Goal: Task Accomplishment & Management: Complete application form

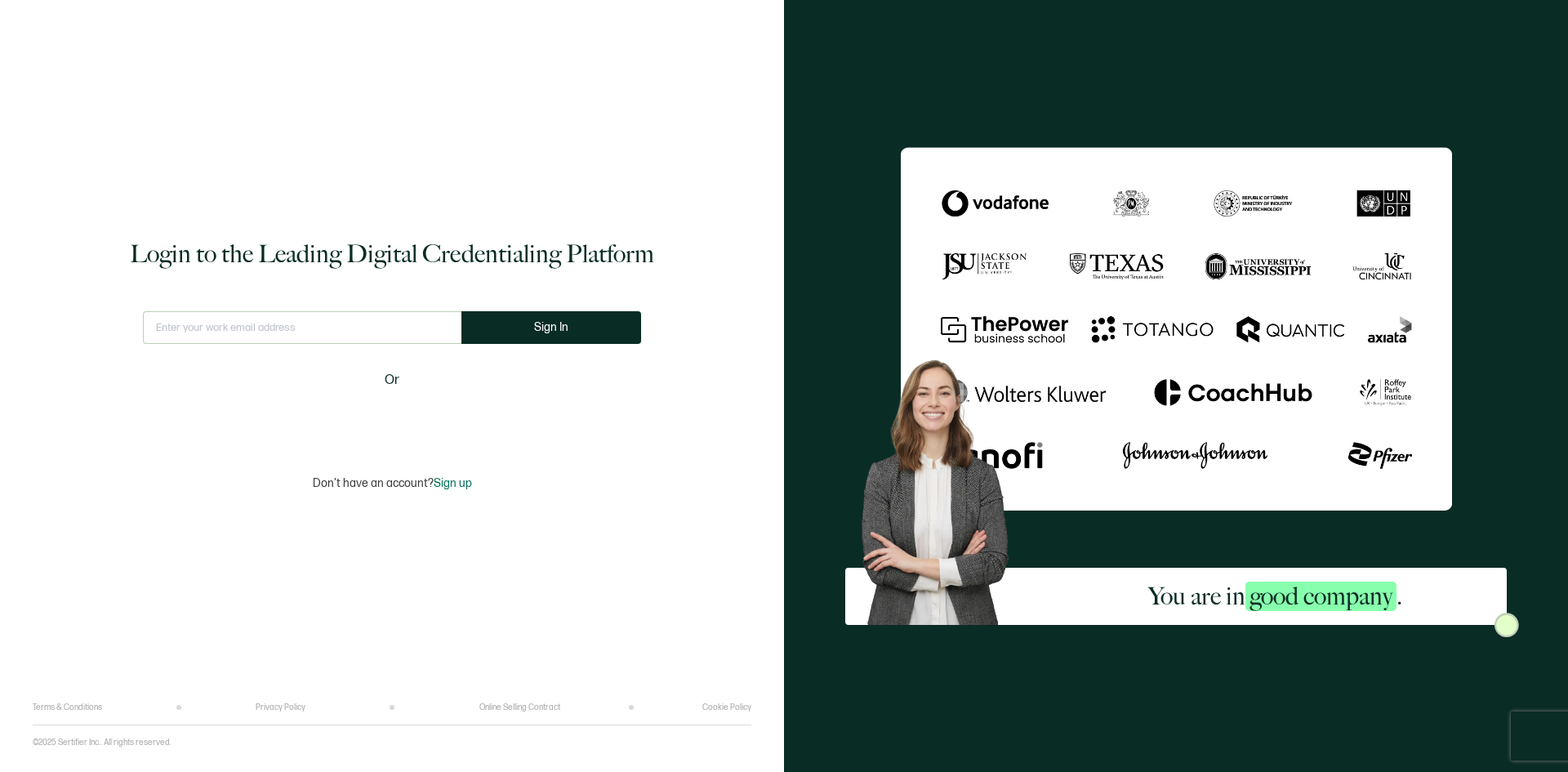
click at [285, 325] on input "text" at bounding box center [303, 327] width 319 height 32
click at [285, 328] on input "text" at bounding box center [303, 327] width 319 height 32
type input "[EMAIL_ADDRESS][DOMAIN_NAME]"
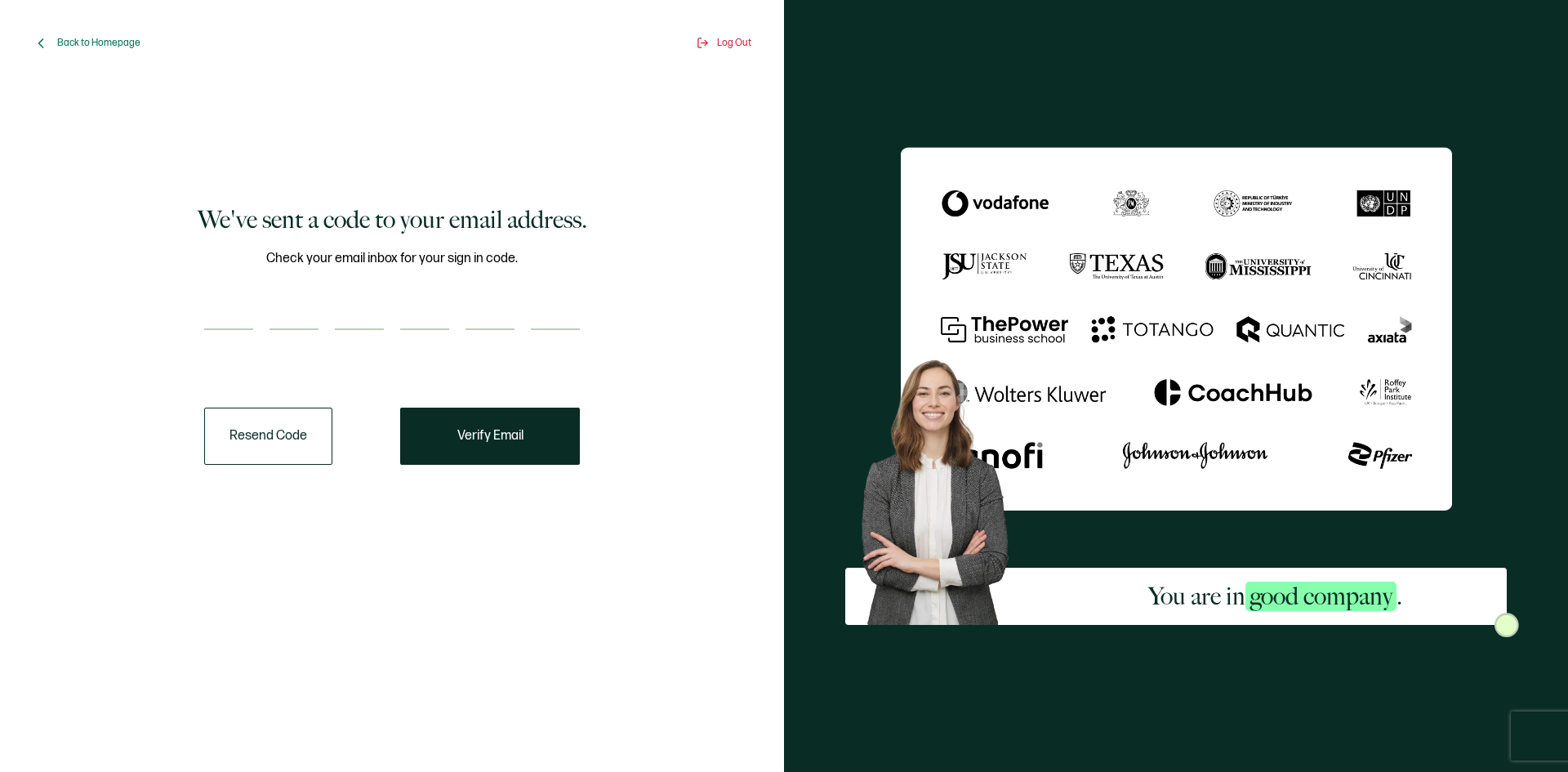
click at [233, 319] on input "number" at bounding box center [228, 313] width 49 height 32
type input "3"
type input "8"
type input "9"
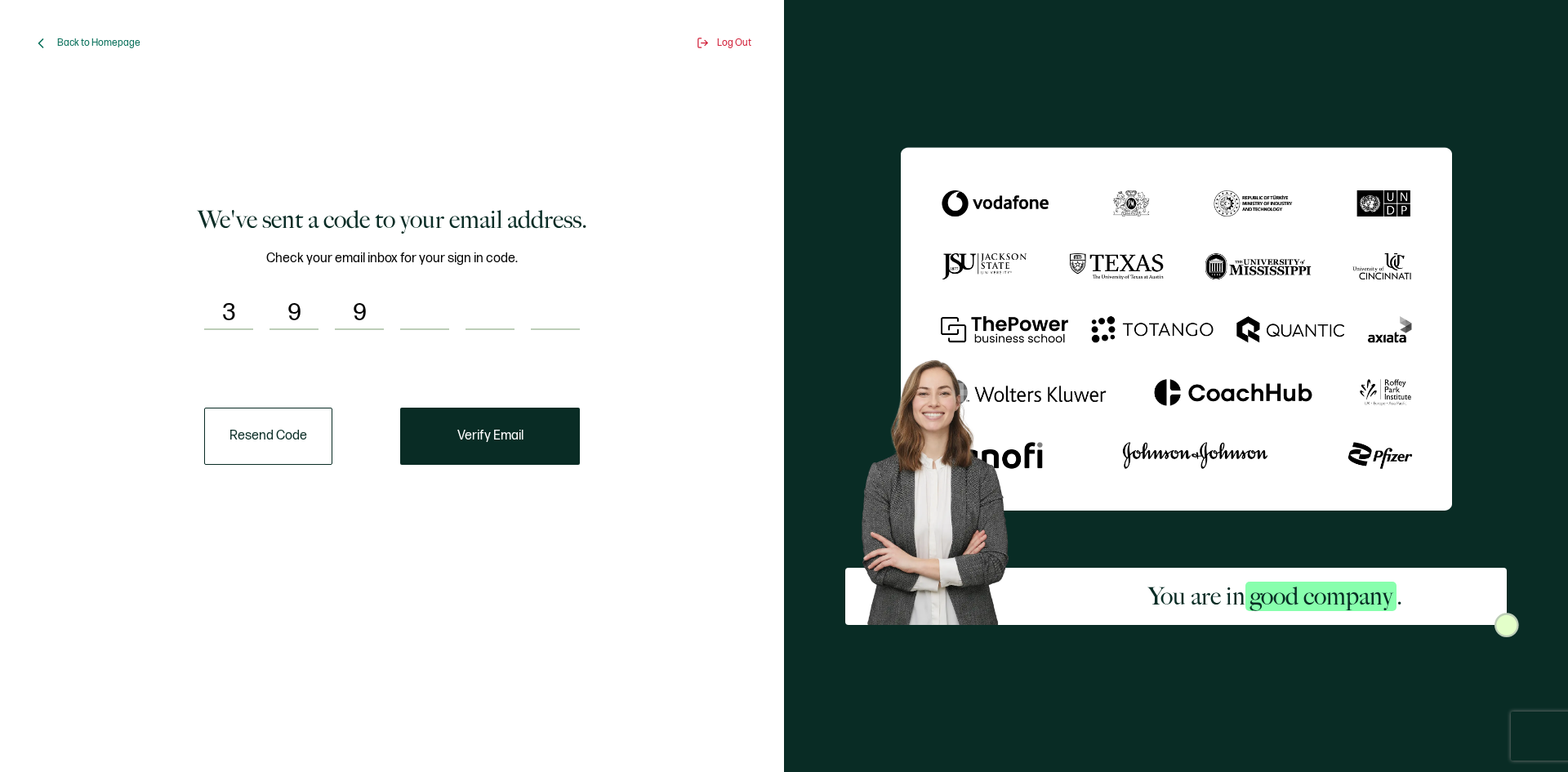
type input "1"
type input "6"
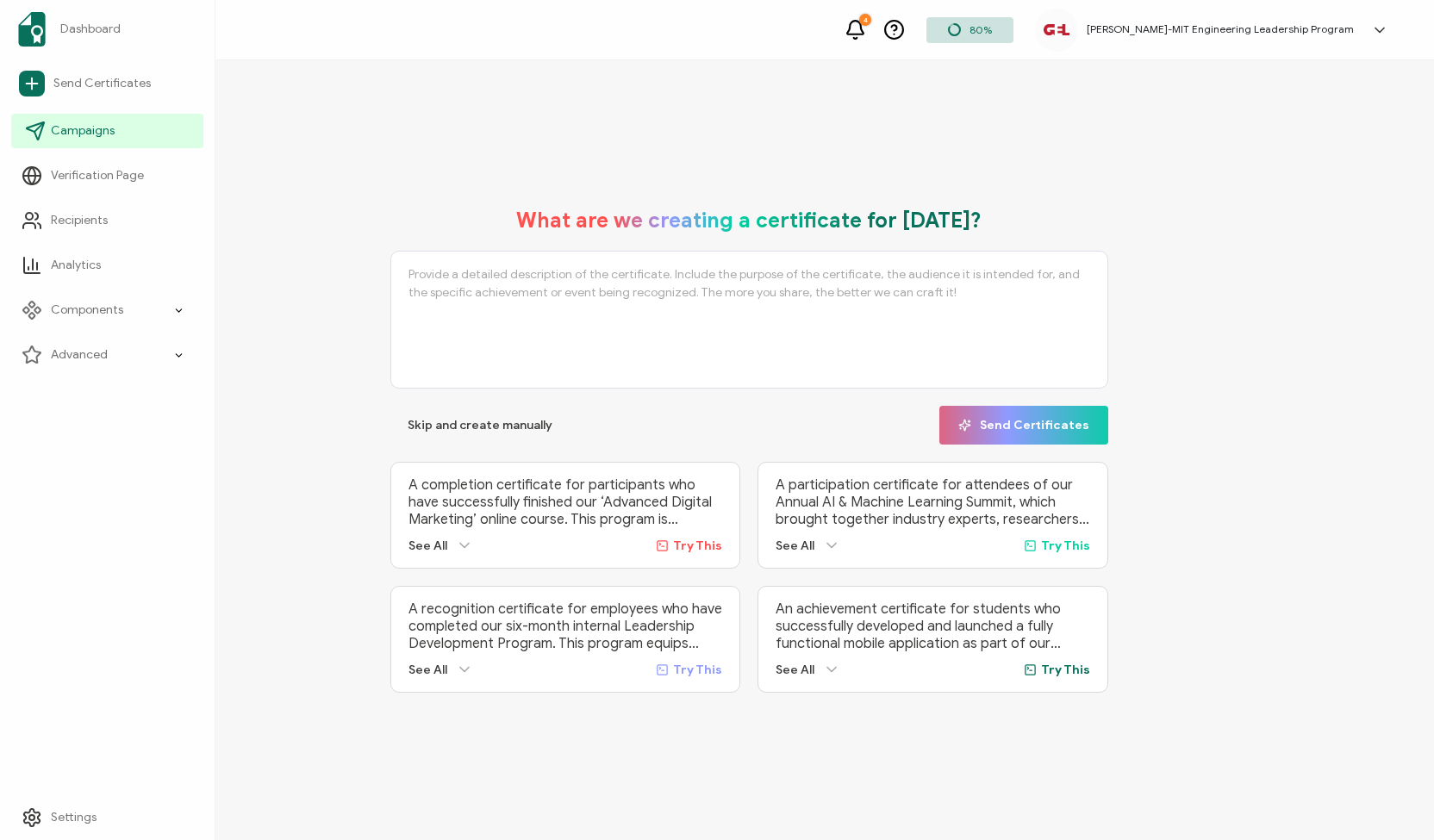
click at [38, 130] on icon at bounding box center [35, 131] width 21 height 21
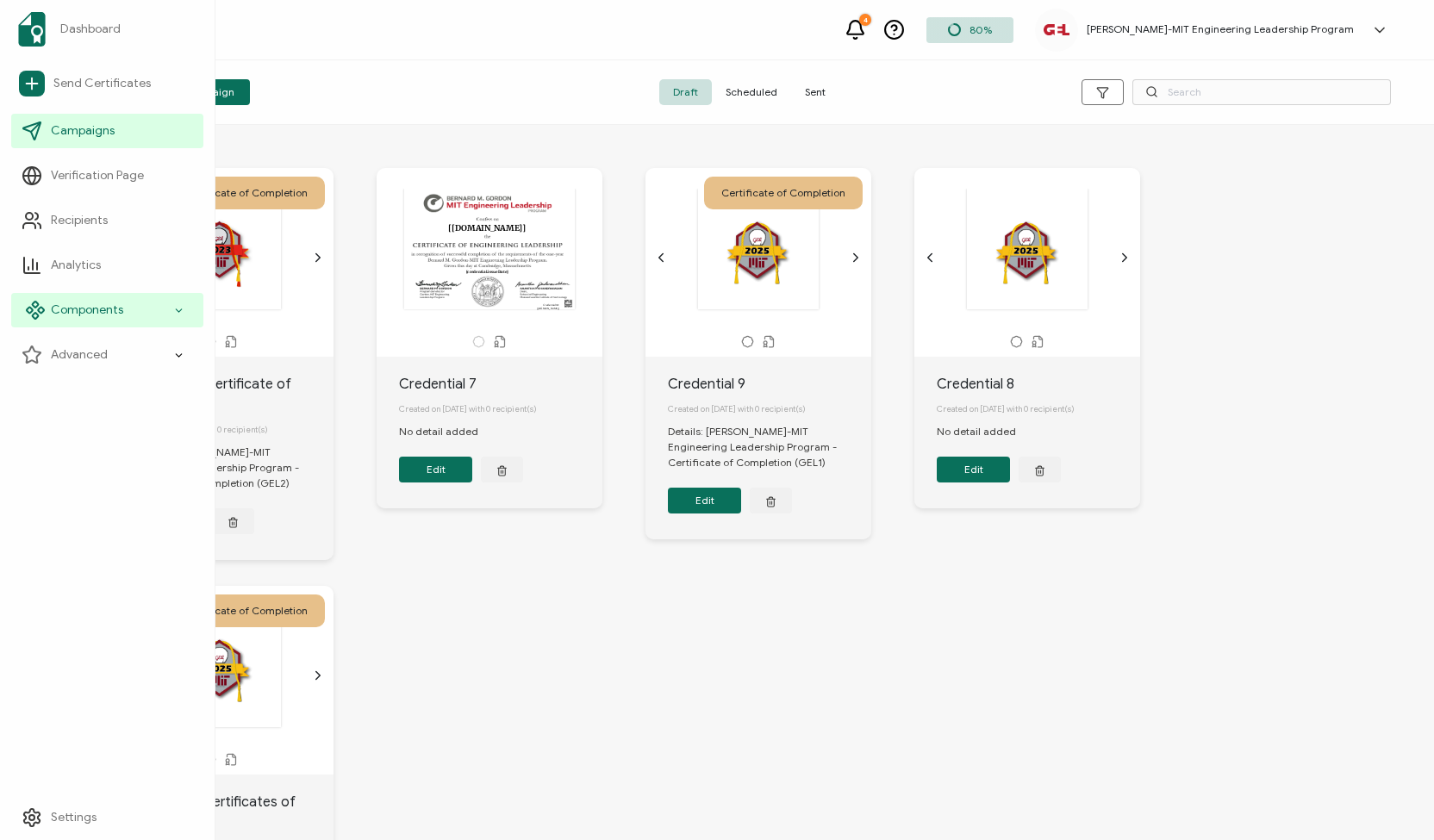
click at [71, 306] on span "Components" at bounding box center [87, 310] width 73 height 17
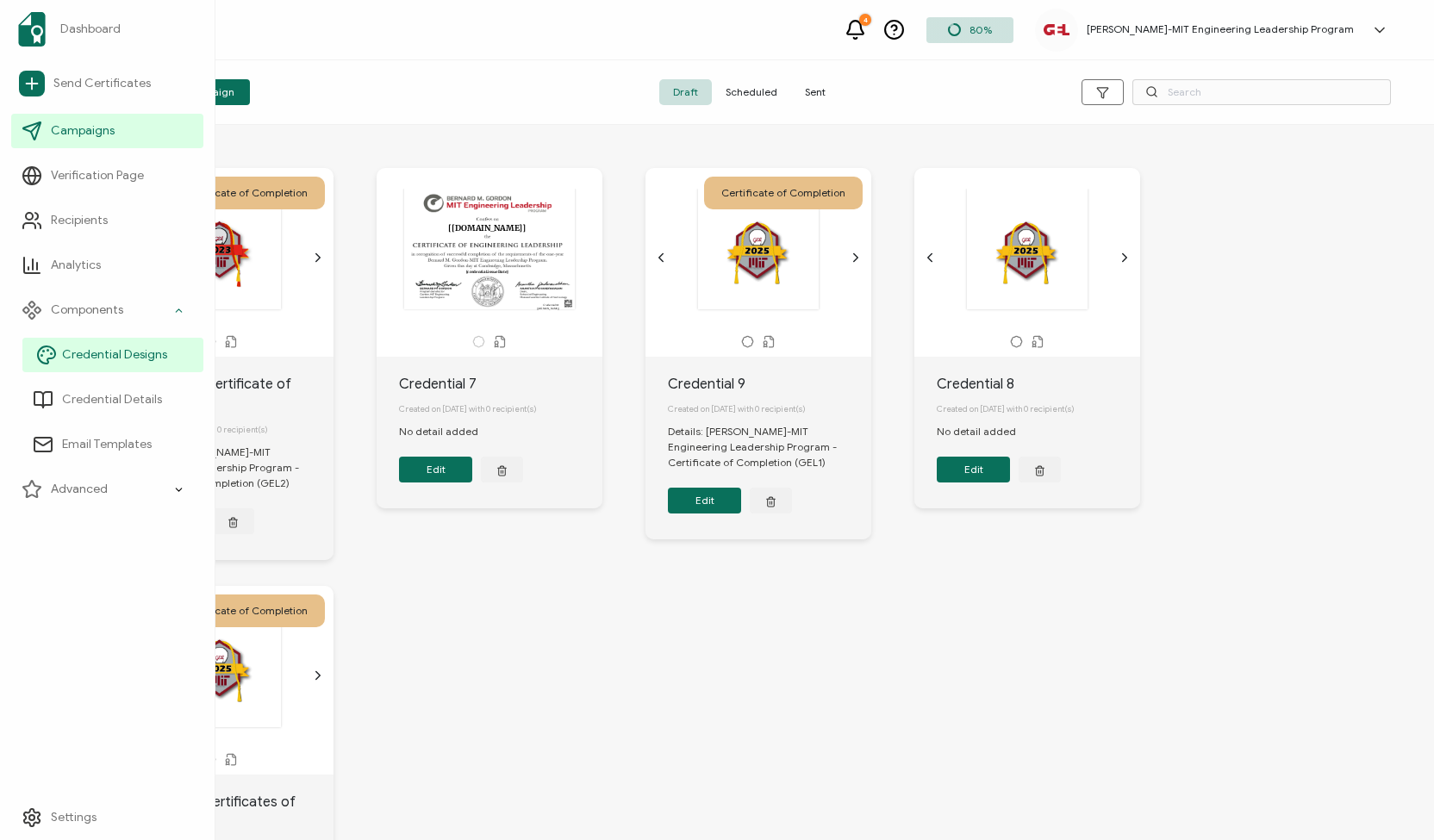
click at [100, 357] on span "Credential Designs" at bounding box center [114, 355] width 105 height 17
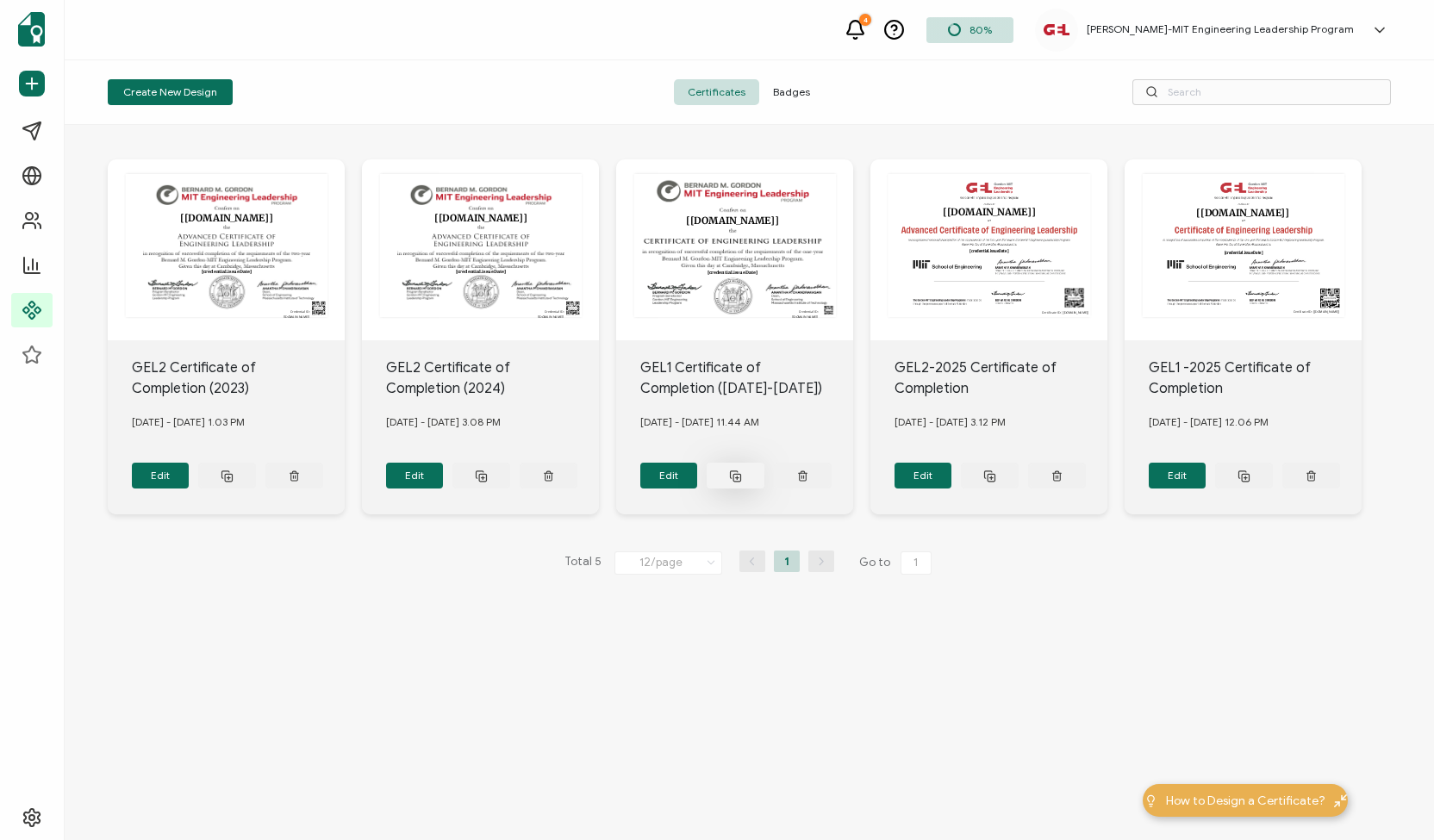
click at [233, 474] on icon at bounding box center [227, 476] width 13 height 13
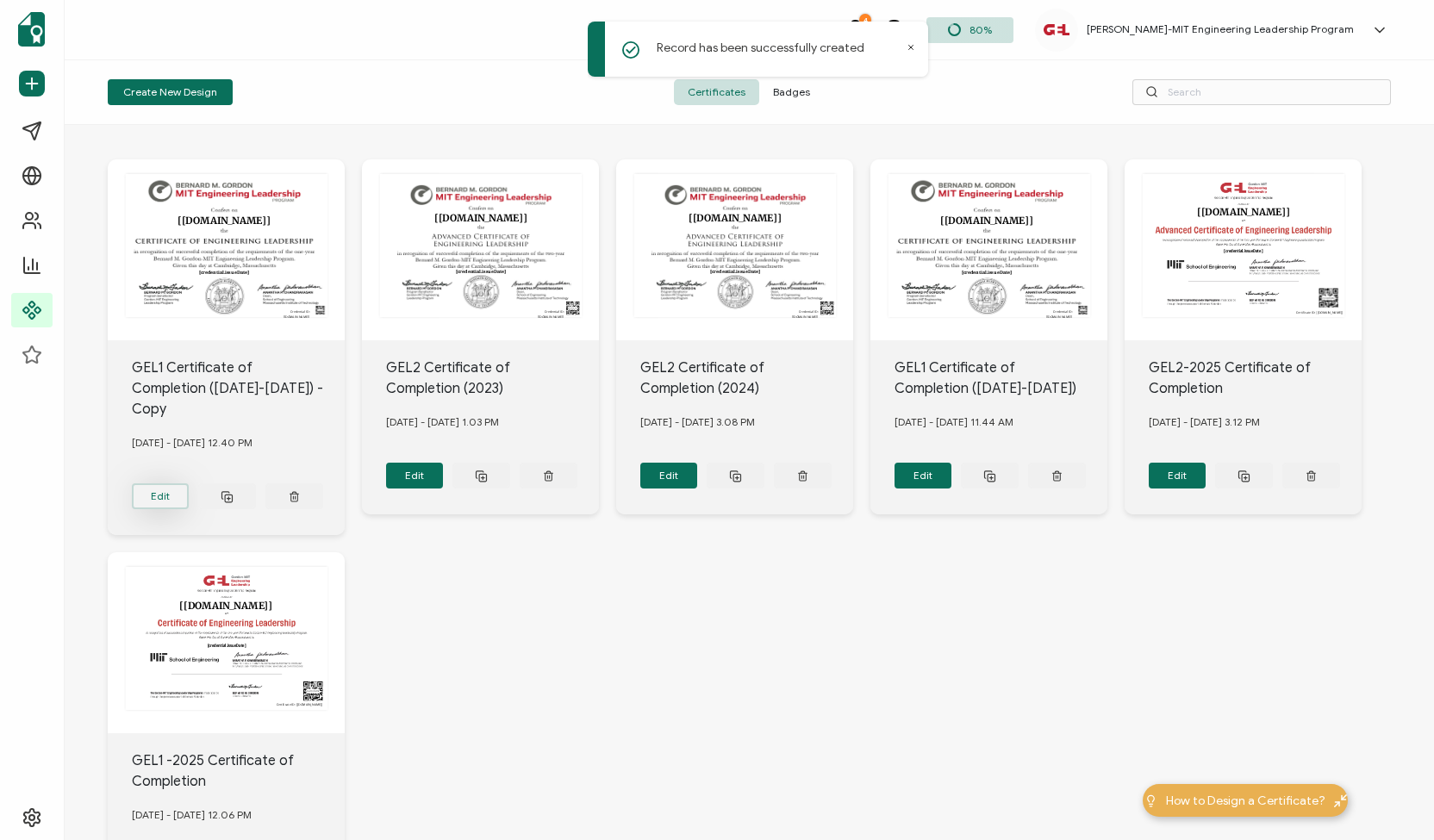
click at [170, 484] on button "Edit" at bounding box center [161, 496] width 58 height 26
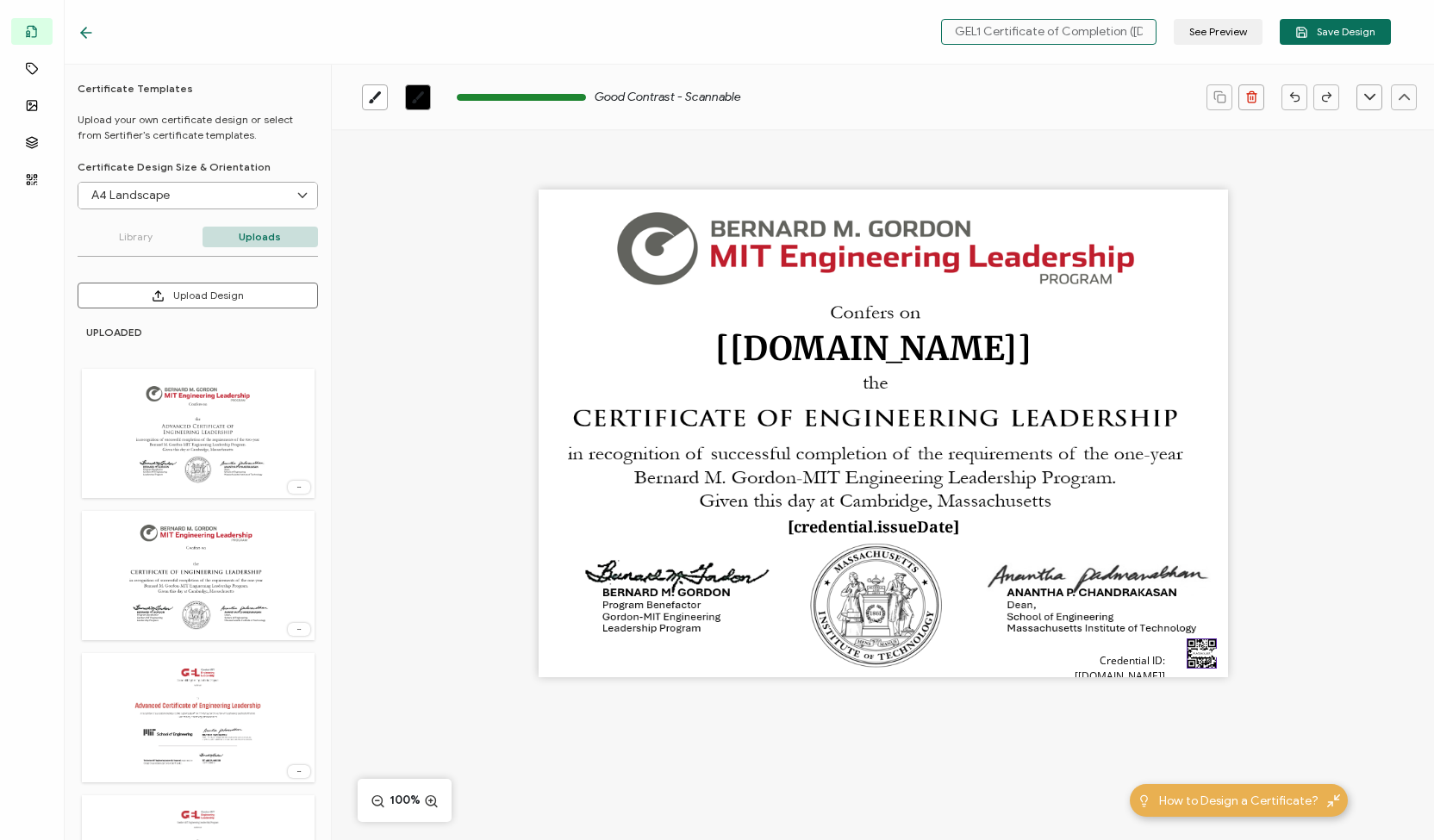
click at [1002, 19] on input "GEL1 Certificate of Completion ([DATE]-[DATE]) - Copy" at bounding box center [1049, 31] width 216 height 26
click at [1077, 31] on input "GEL1 Certificate of Completion ([DATE]-[DATE]) - Copy" at bounding box center [1049, 31] width 216 height 26
click at [1143, 34] on input "GEL1 Certificate of Completion ([DATE]-[DATE]) - Copy" at bounding box center [1049, 31] width 216 height 26
drag, startPoint x: 1143, startPoint y: 34, endPoint x: 1225, endPoint y: 44, distance: 82.6
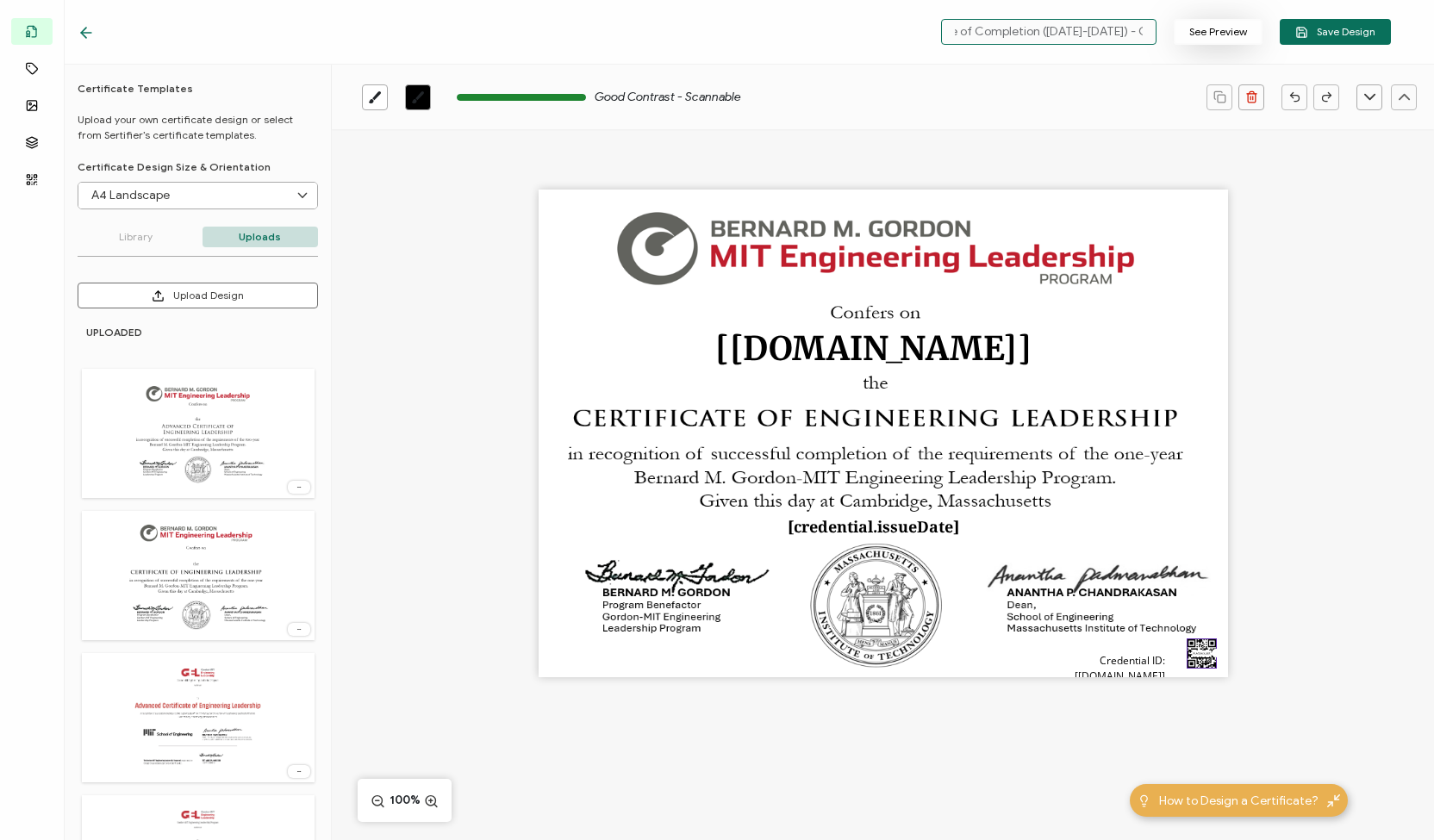
click at [1225, 44] on div "GEL1 Certificate of Completion ([DATE]-[DATE]) - Copy See Preview Save Design" at bounding box center [1162, 31] width 458 height 26
click at [1065, 35] on input "GEL1 Certificate of Completion ([DATE]-[DATE]) - Copy" at bounding box center [1049, 31] width 216 height 26
drag, startPoint x: 1062, startPoint y: 34, endPoint x: 1191, endPoint y: 43, distance: 129.3
click at [1191, 43] on div "GEL1 Certificate of Completion ([DATE]-[DATE]) - Copy See Preview Save Design" at bounding box center [1162, 31] width 458 height 26
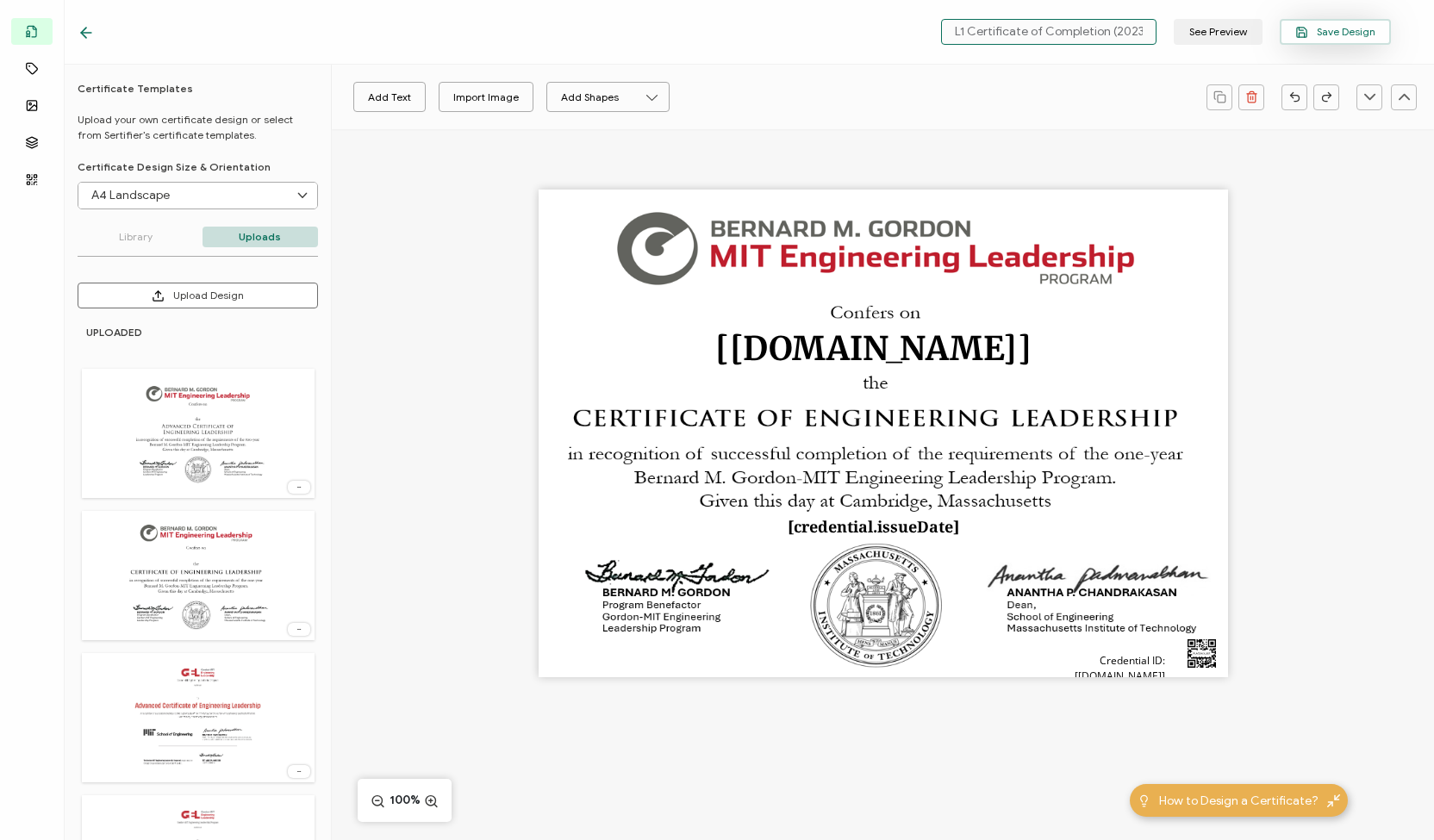
type input "GEL1 Certificate of Completion (2023)"
click at [1344, 30] on span "Save Design" at bounding box center [1335, 32] width 80 height 13
click at [479, 435] on div "The recipient’s full name, which will be automatically filled based on the info…" at bounding box center [883, 464] width 1102 height 669
click at [81, 33] on icon at bounding box center [86, 33] width 10 height 0
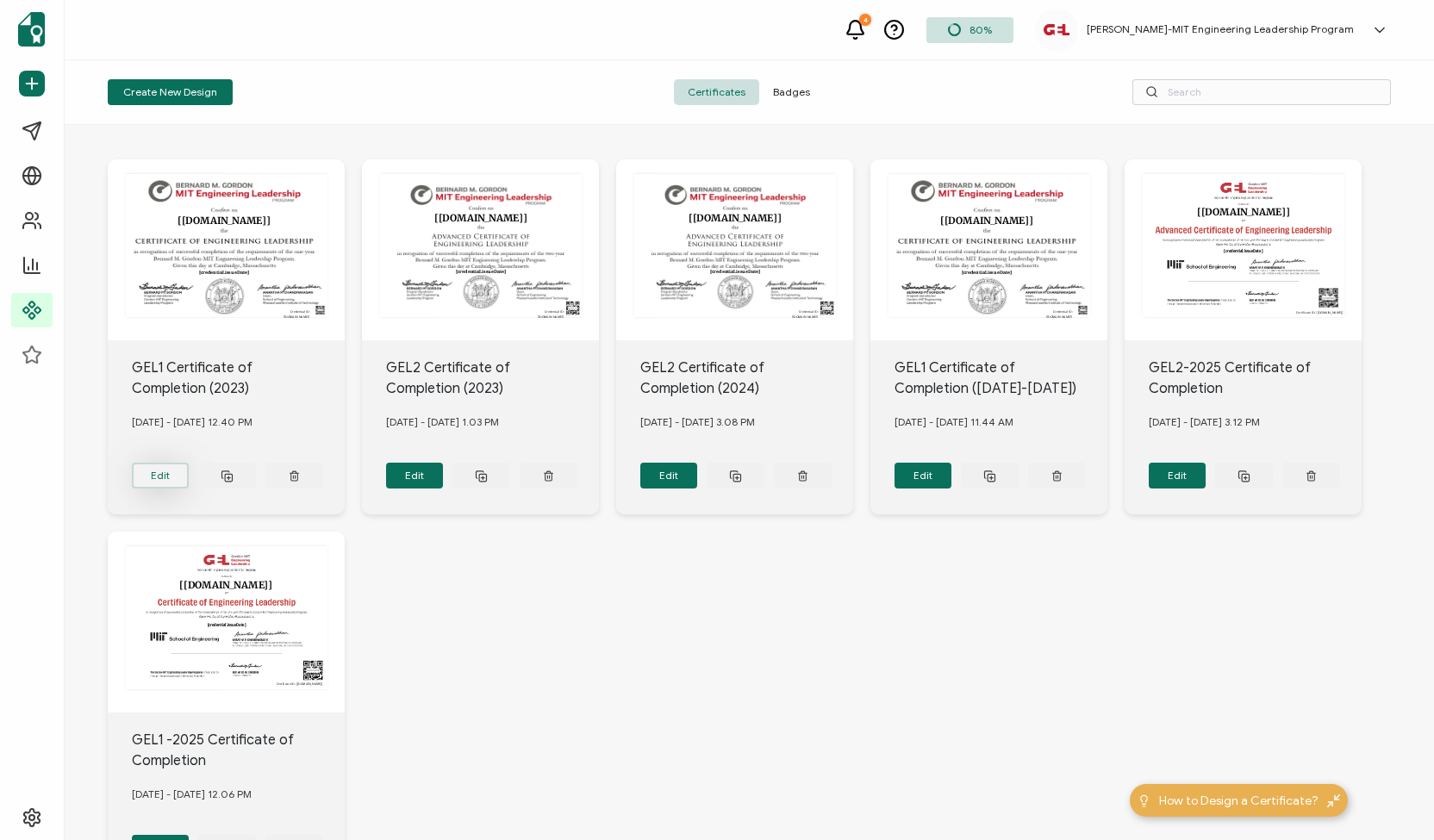
click at [169, 463] on button "Edit" at bounding box center [161, 475] width 58 height 26
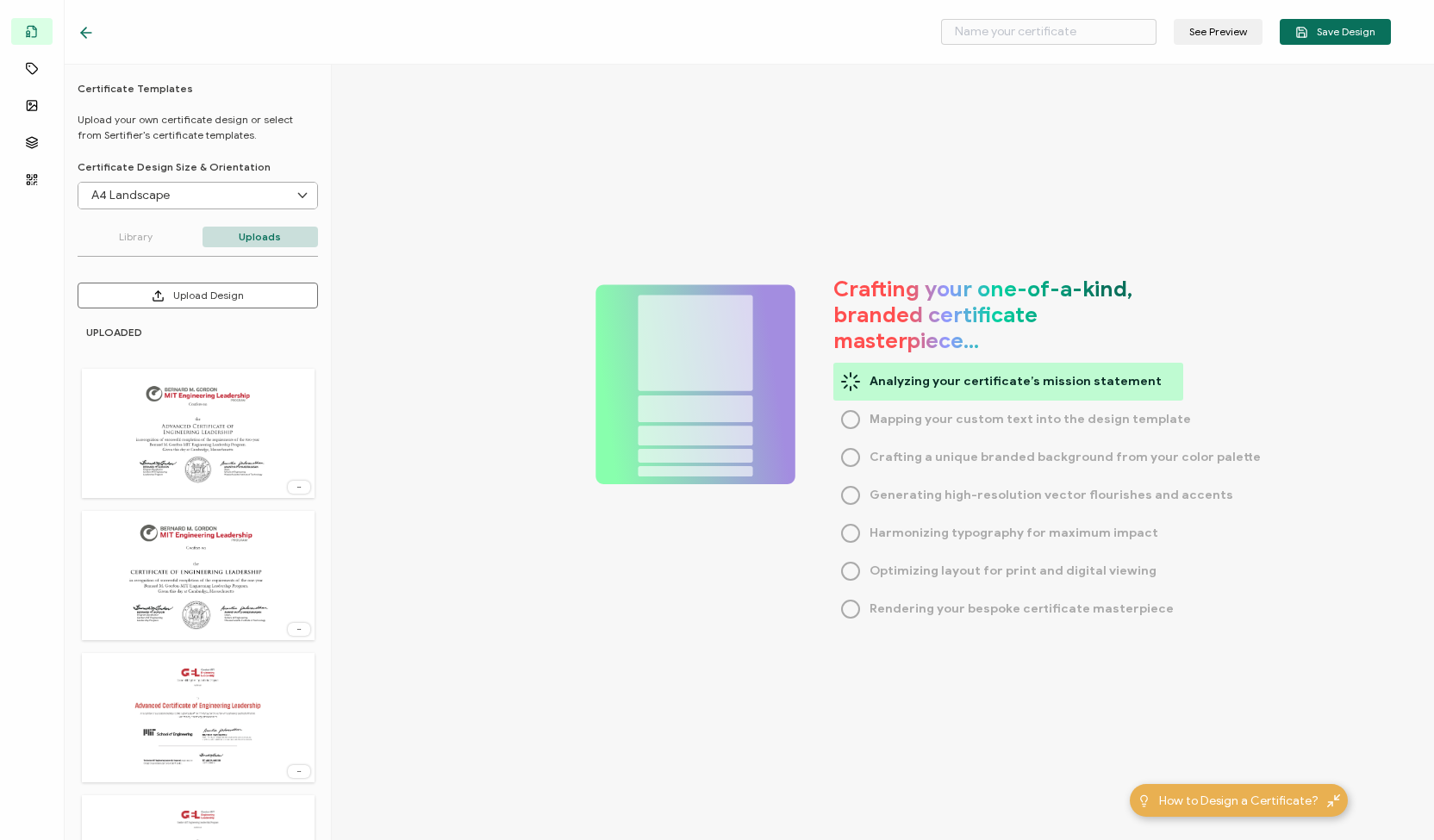
type input "GEL1 Certificate of Completion (2023)"
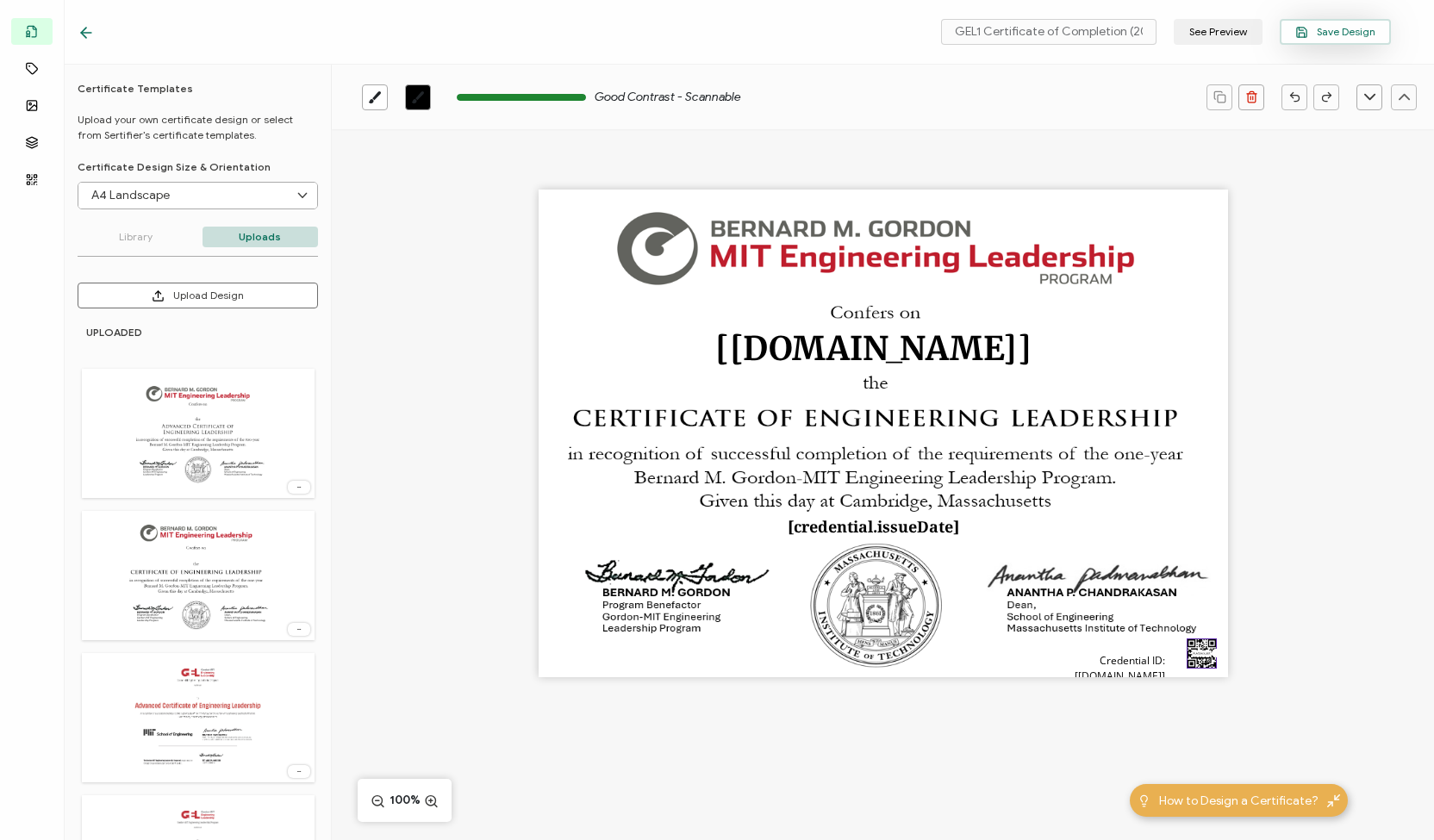
click at [1329, 34] on span "Save Design" at bounding box center [1335, 32] width 80 height 13
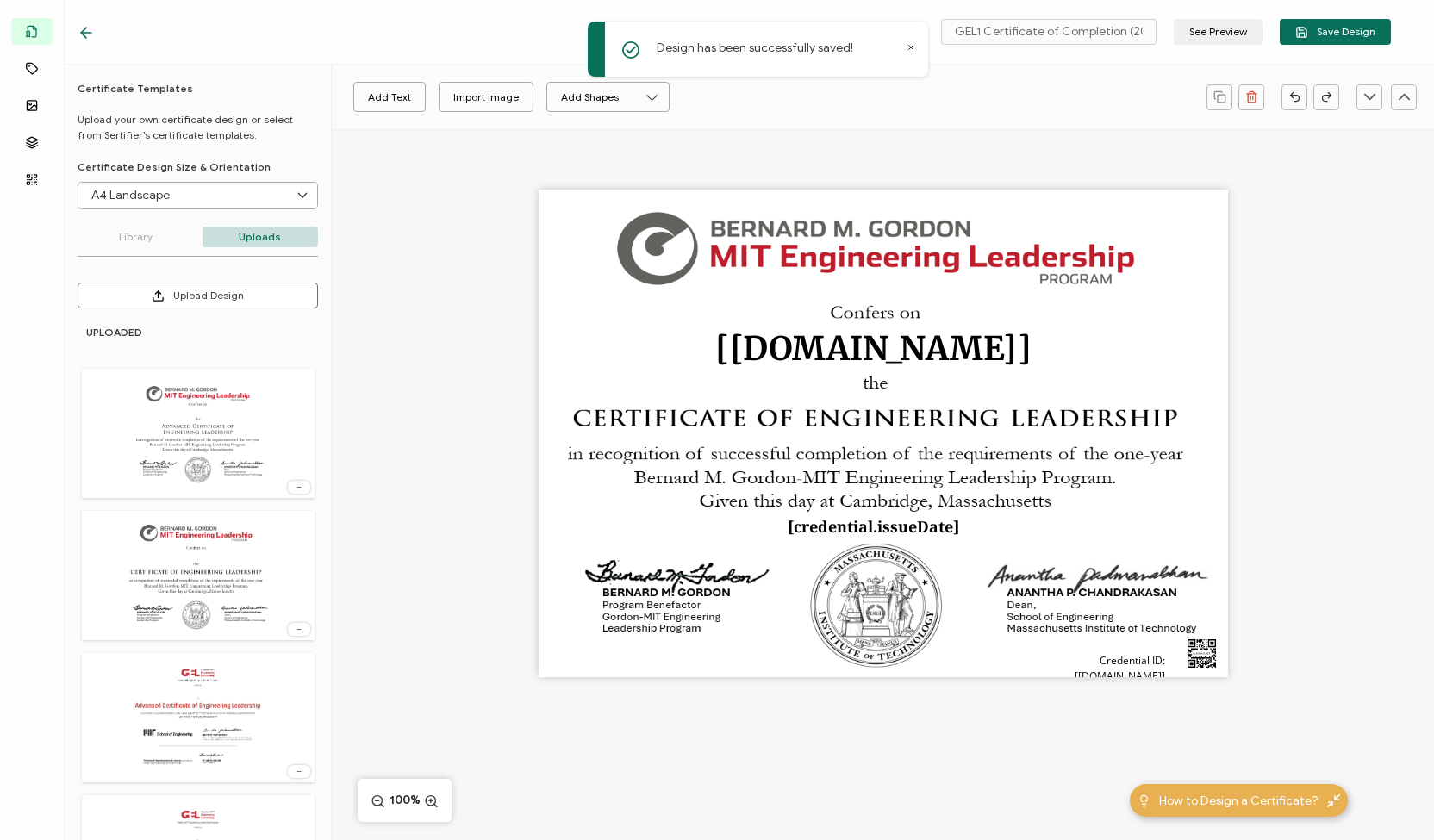
click at [83, 39] on icon at bounding box center [86, 33] width 17 height 17
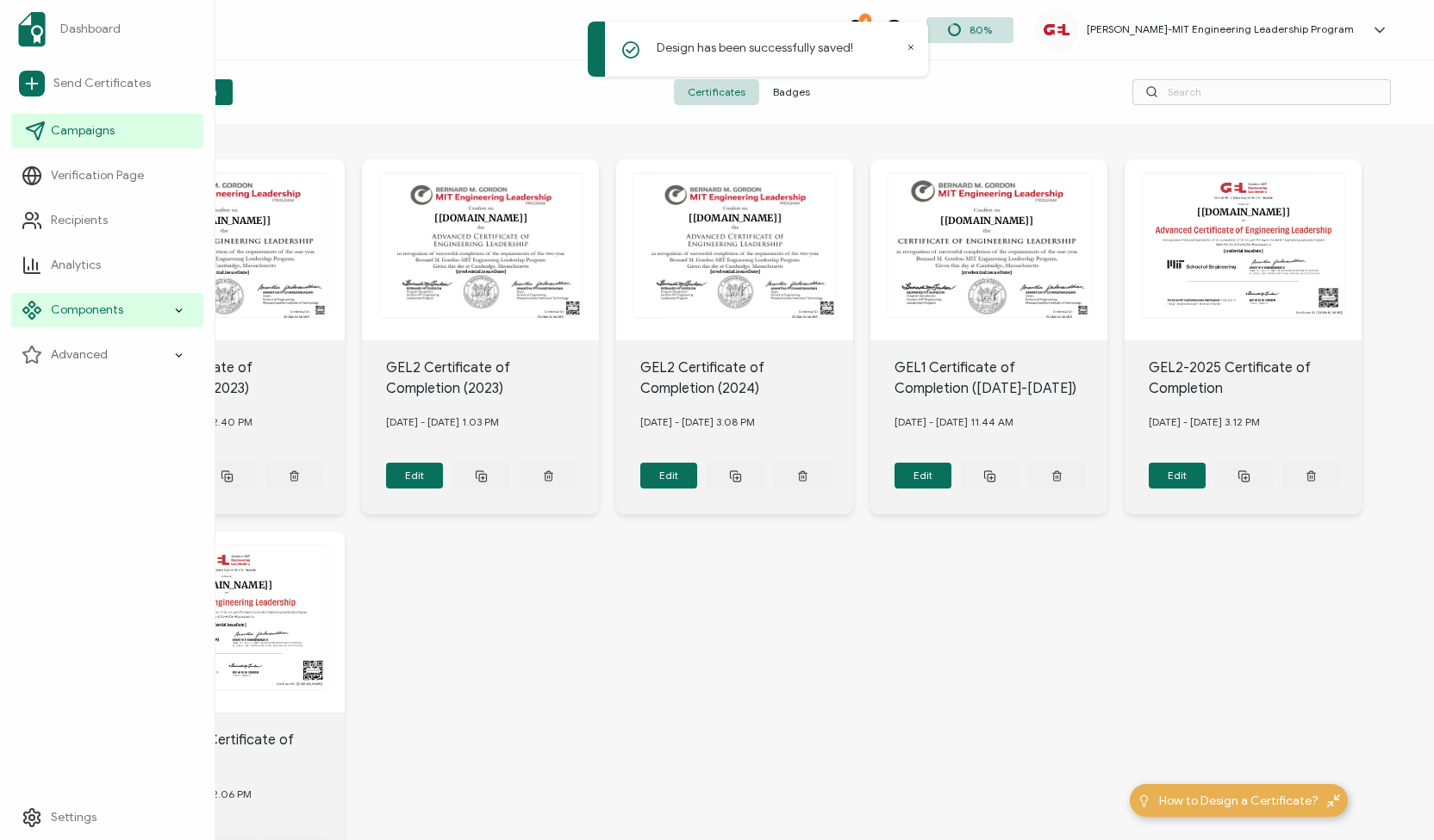
click at [73, 130] on span "Campaigns" at bounding box center [82, 130] width 63 height 17
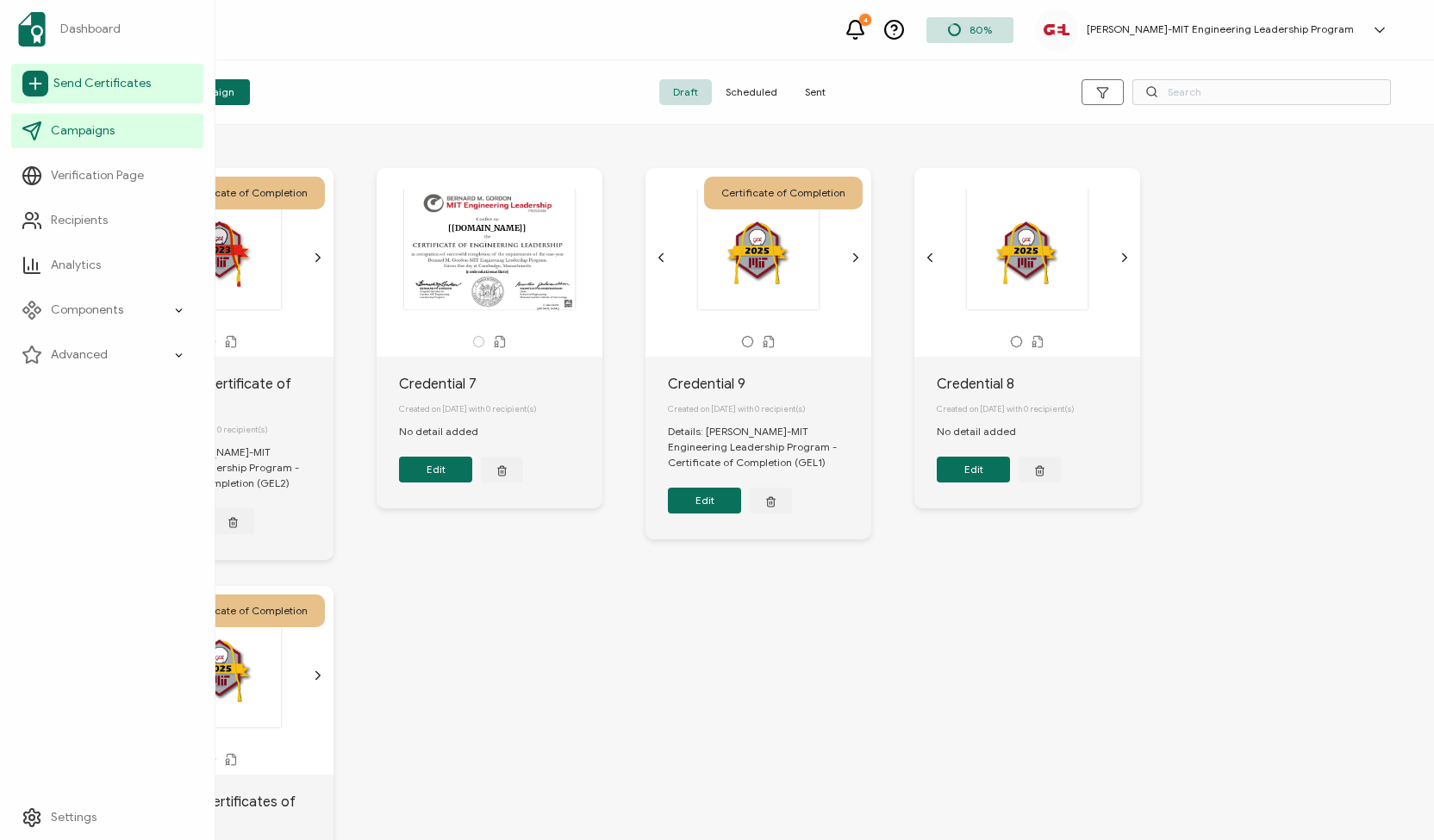
click at [87, 85] on span "Send Certificates" at bounding box center [102, 83] width 97 height 17
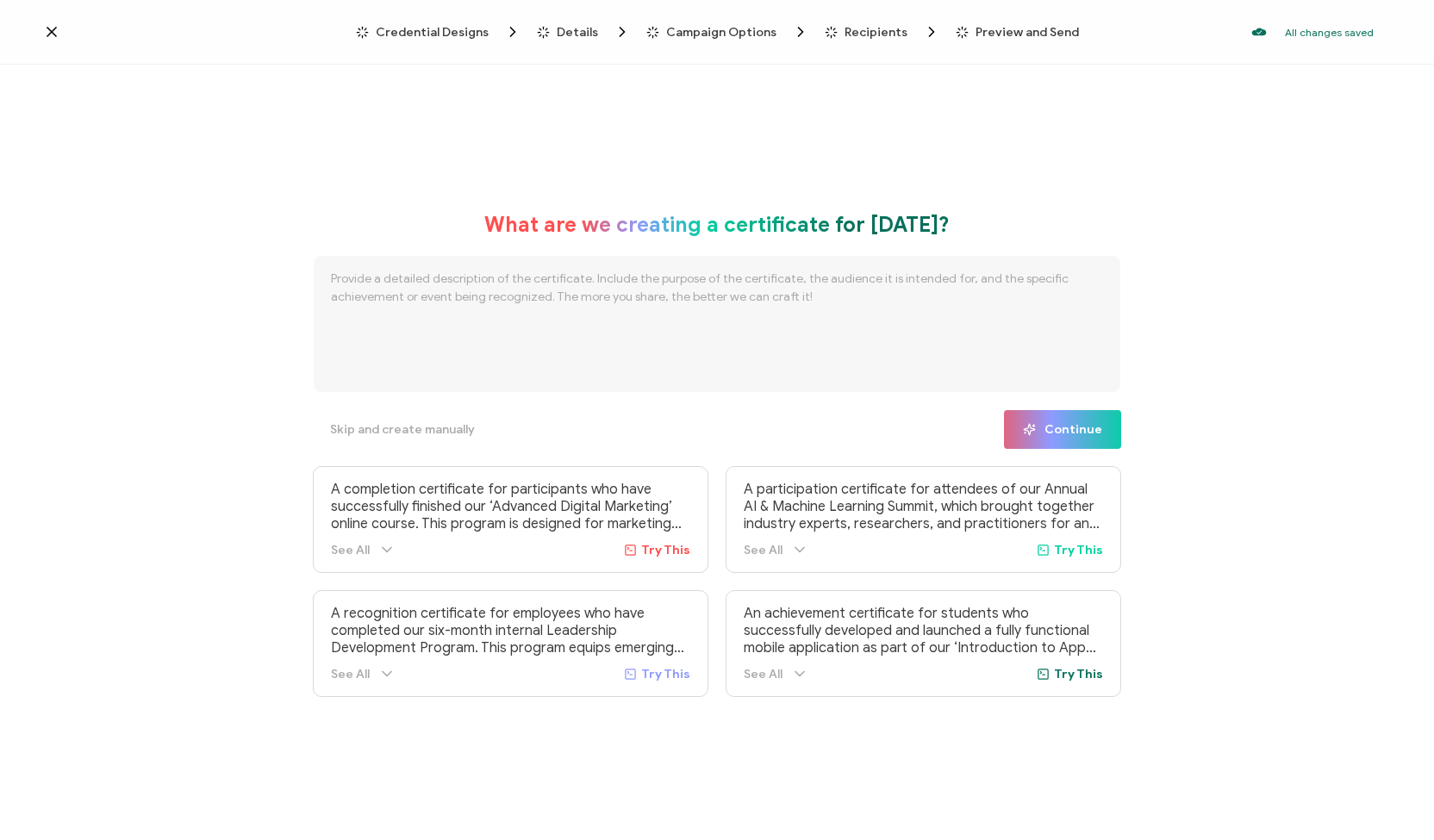
click at [436, 32] on span "Credential Designs" at bounding box center [432, 32] width 112 height 13
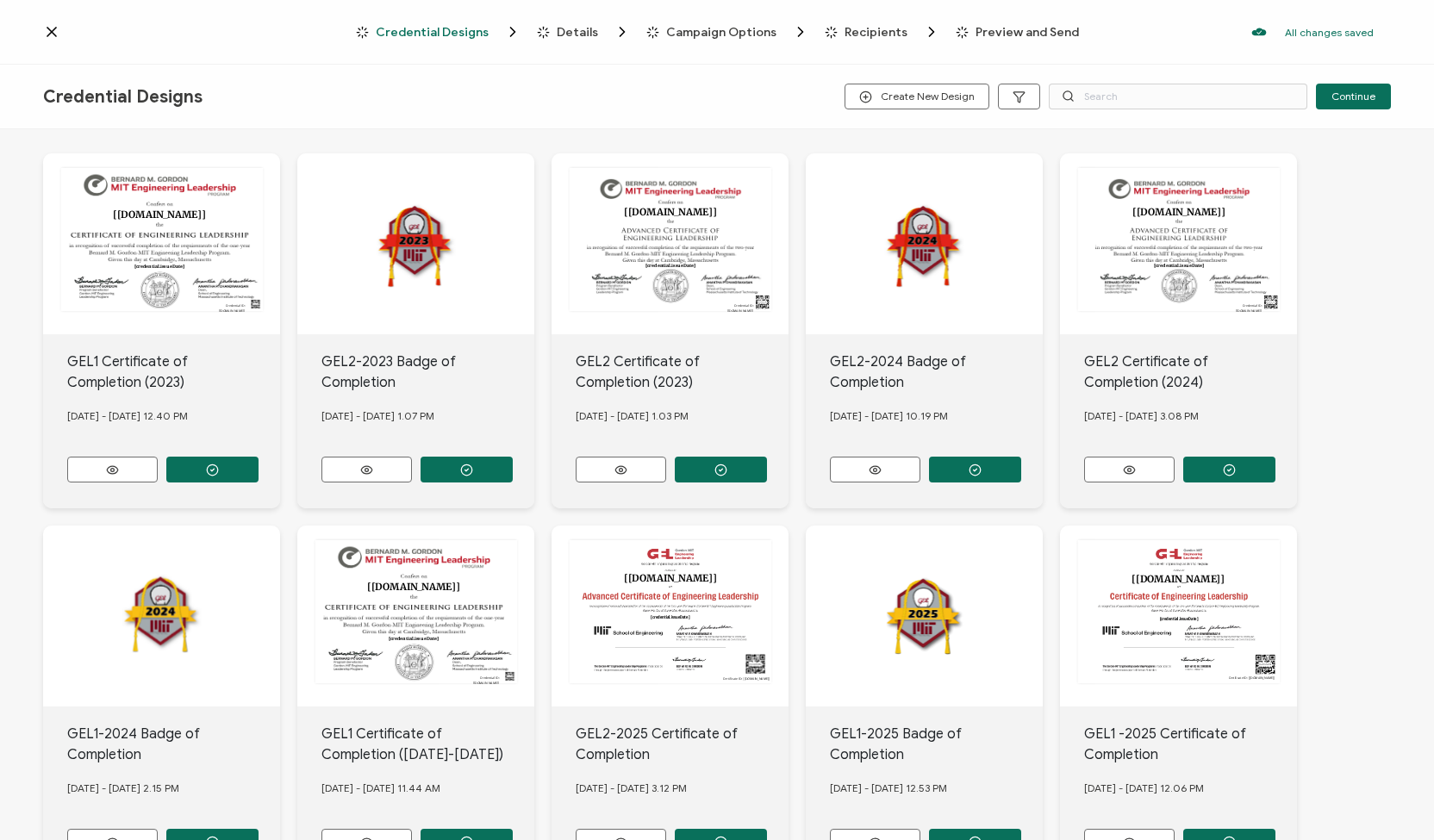
scroll to position [172, 0]
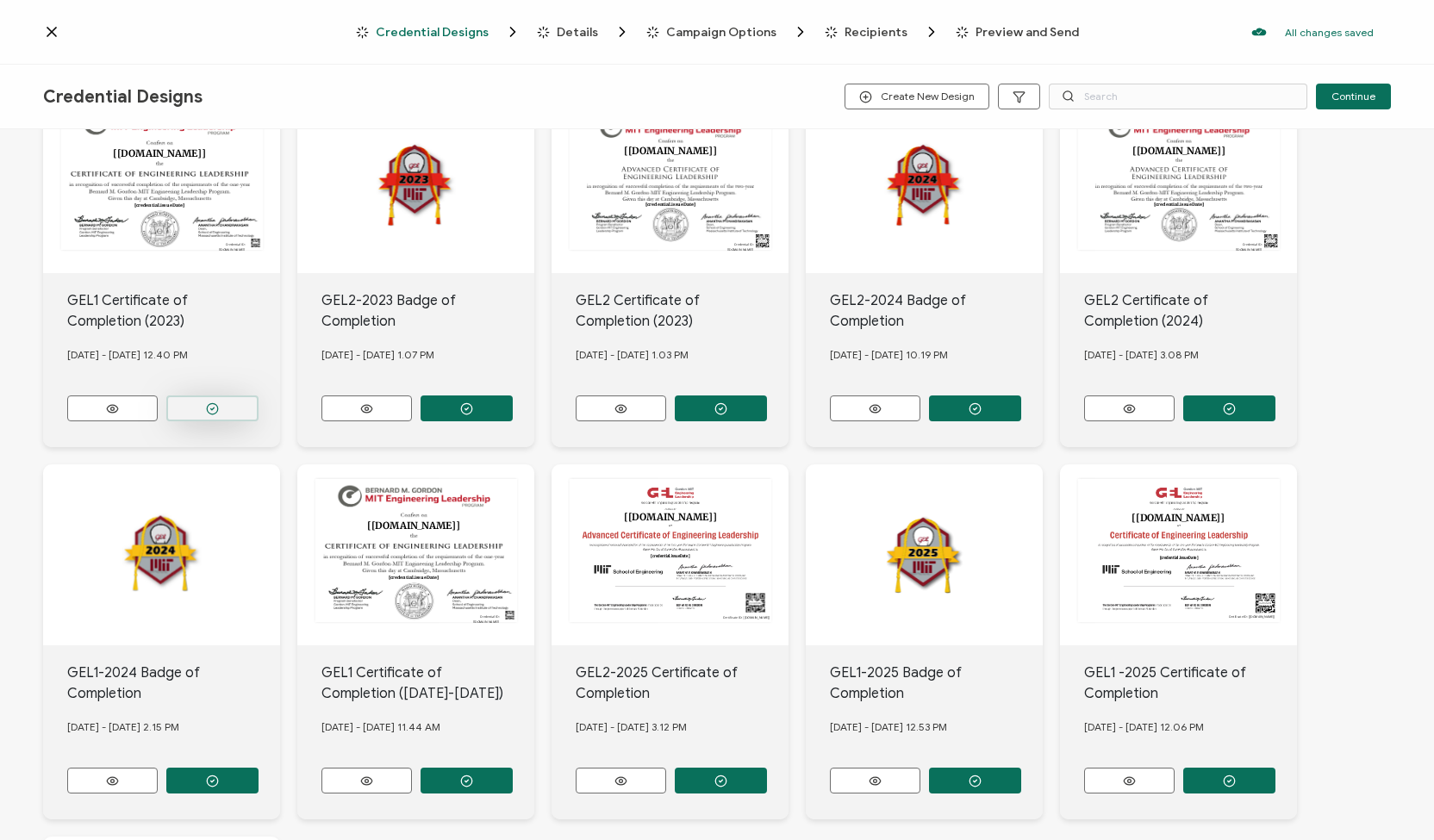
click at [212, 403] on icon "button" at bounding box center [213, 409] width 13 height 13
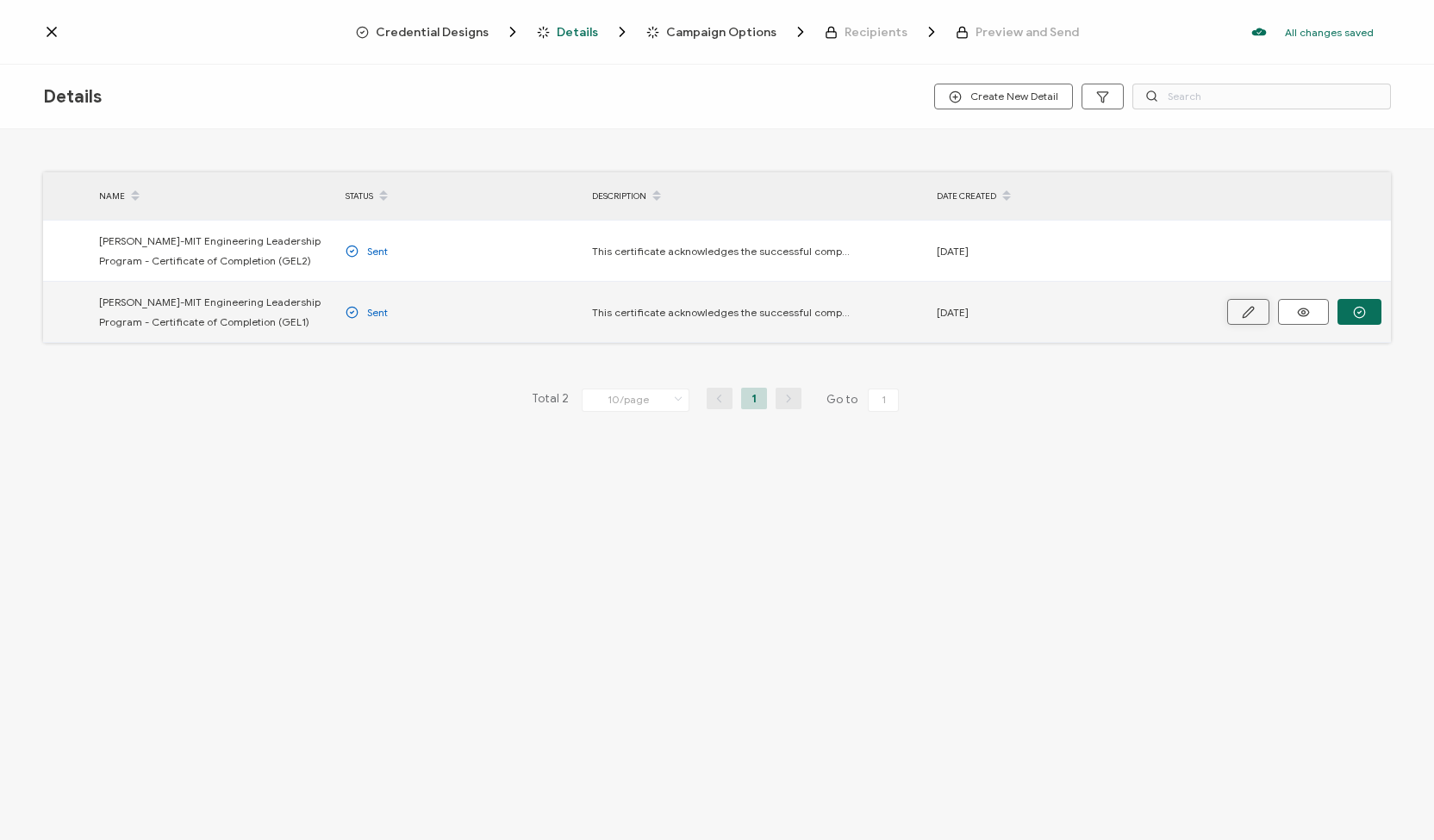
click at [1246, 311] on icon "button" at bounding box center [1248, 312] width 10 height 10
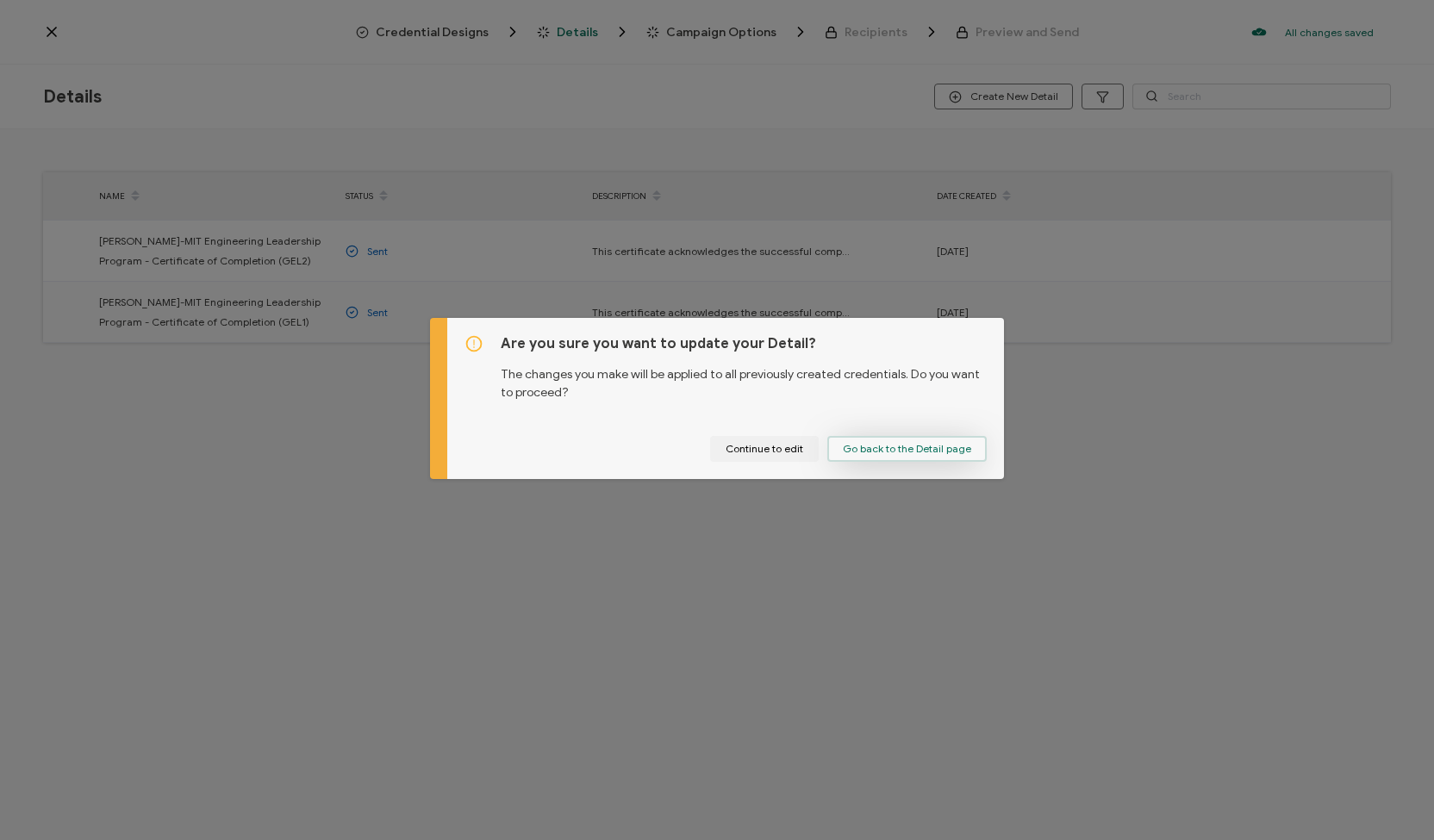
click at [862, 449] on span "Go back to the Detail page" at bounding box center [907, 449] width 129 height 10
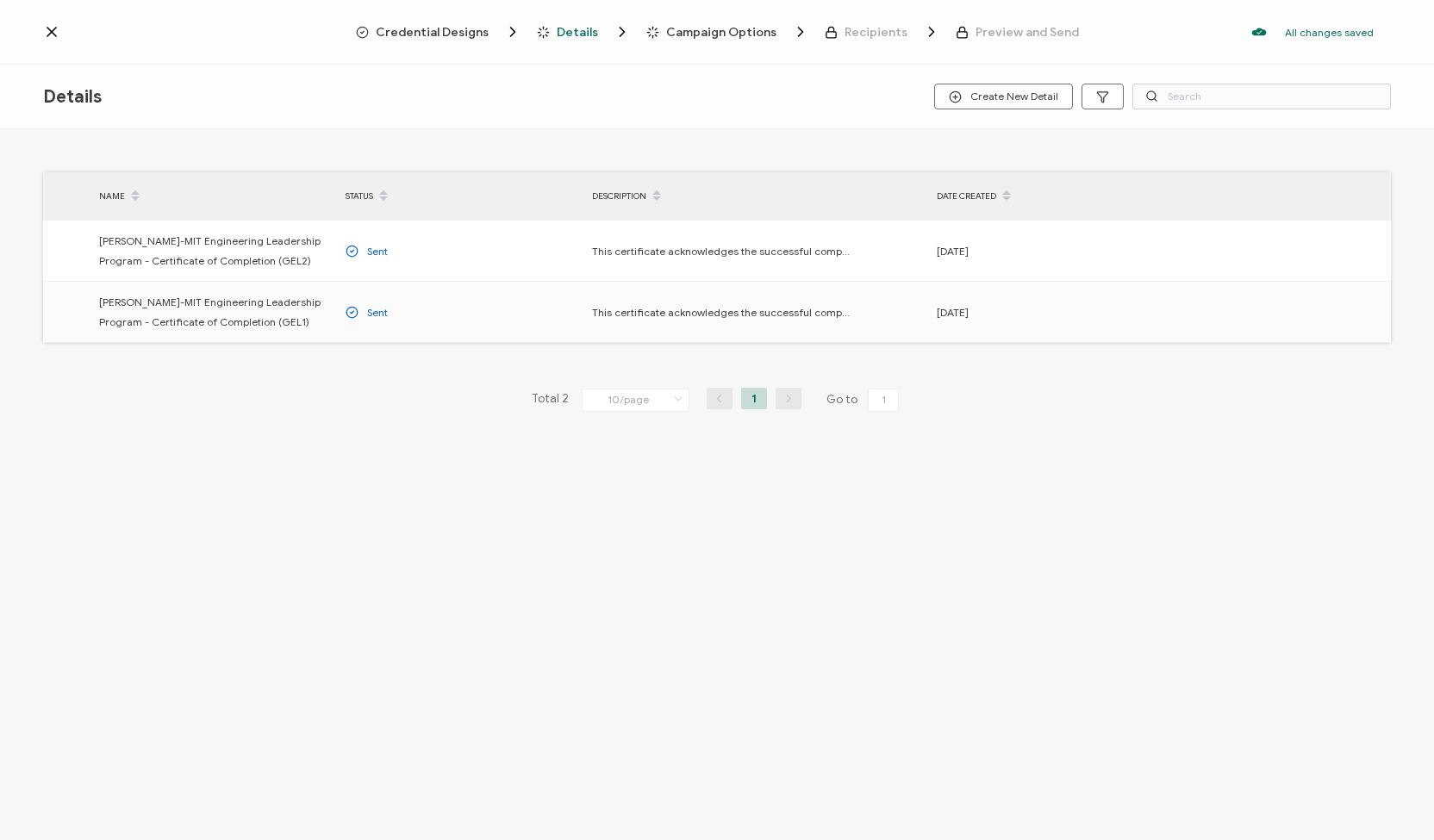
click at [712, 26] on span "Campaign Options" at bounding box center [721, 32] width 111 height 13
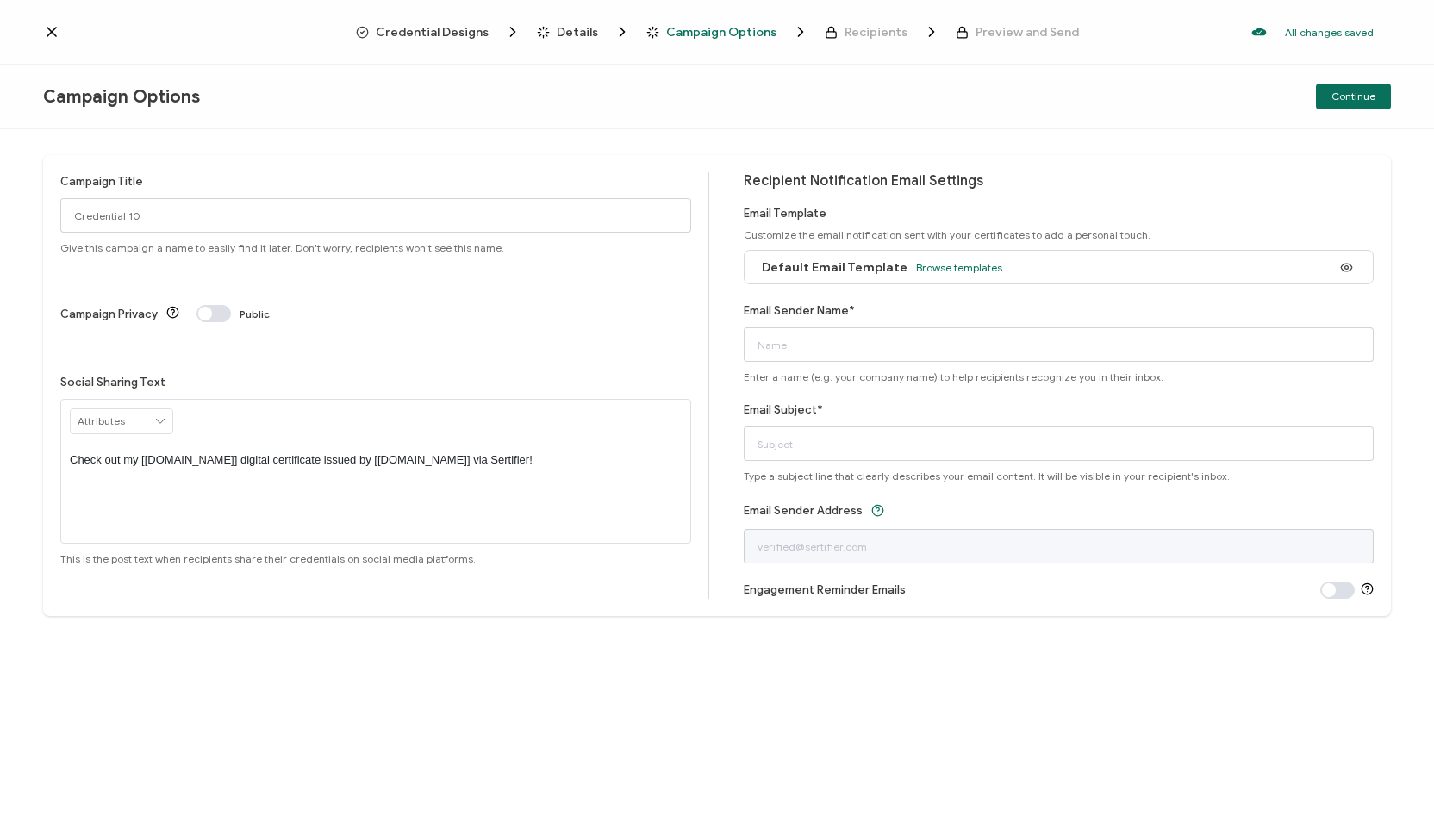
click at [557, 27] on div "Details" at bounding box center [564, 32] width 56 height 17
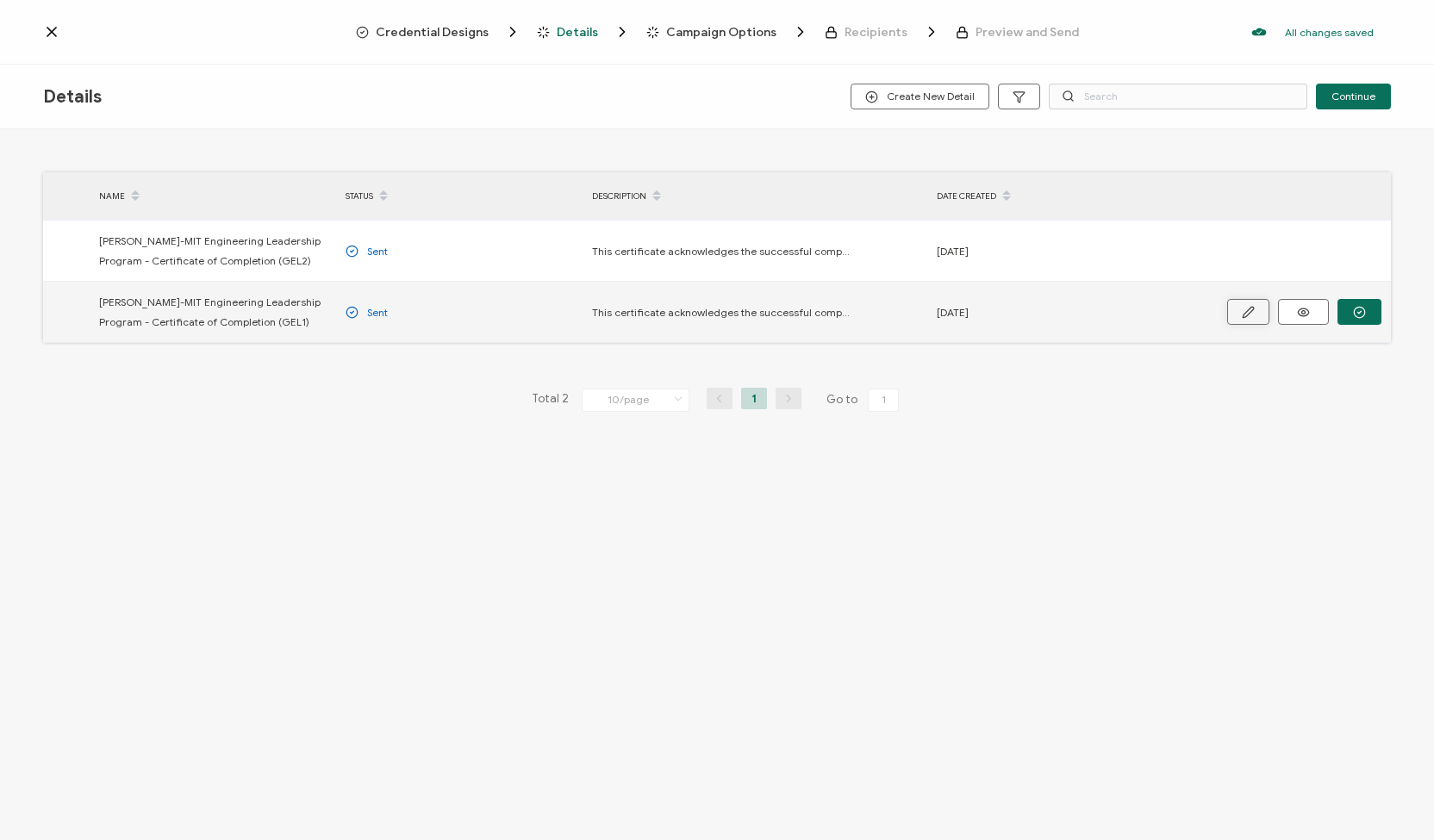
click at [1241, 319] on button "button" at bounding box center [1248, 311] width 43 height 26
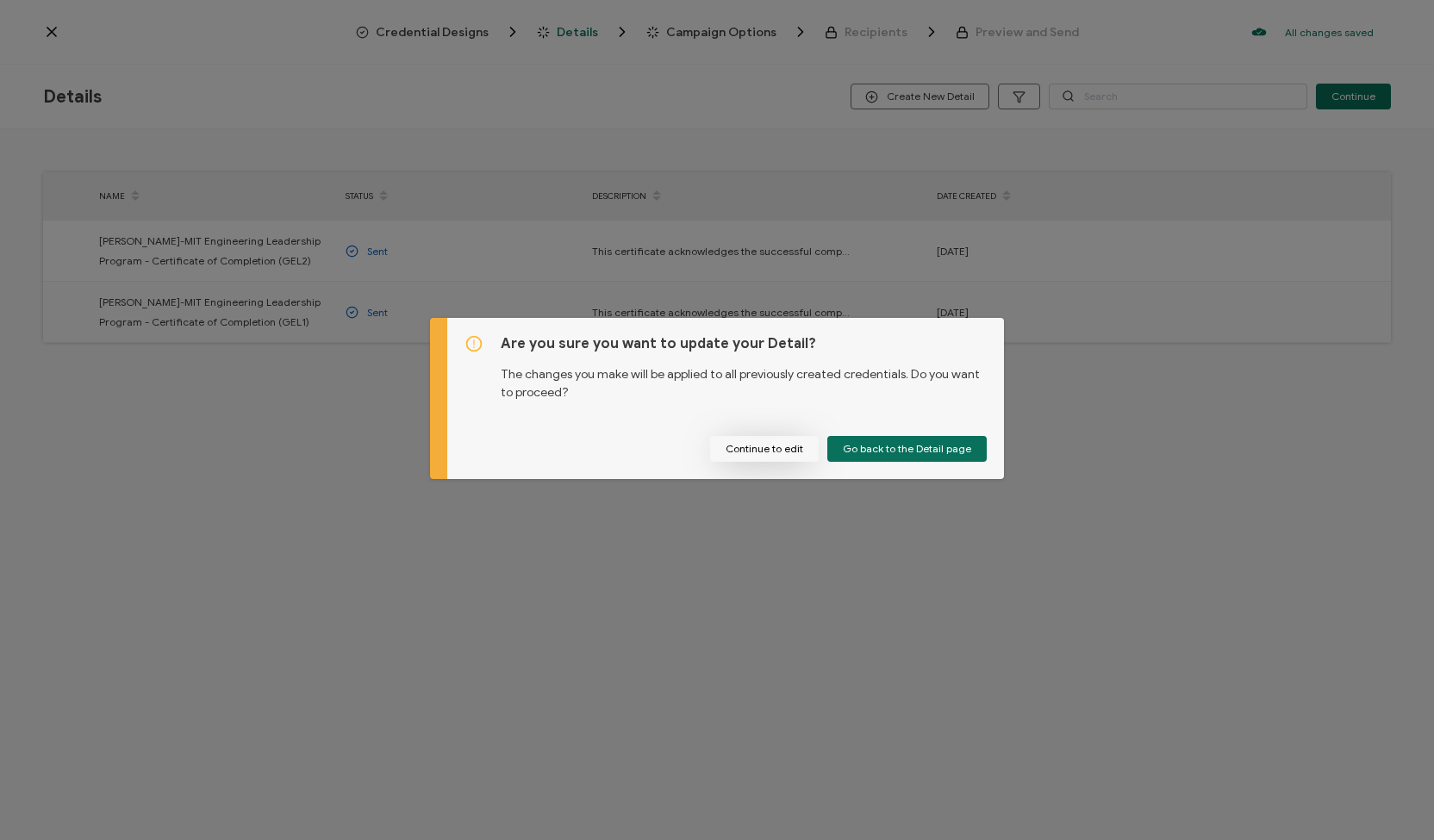
click at [781, 452] on button "Continue to edit" at bounding box center [764, 448] width 109 height 26
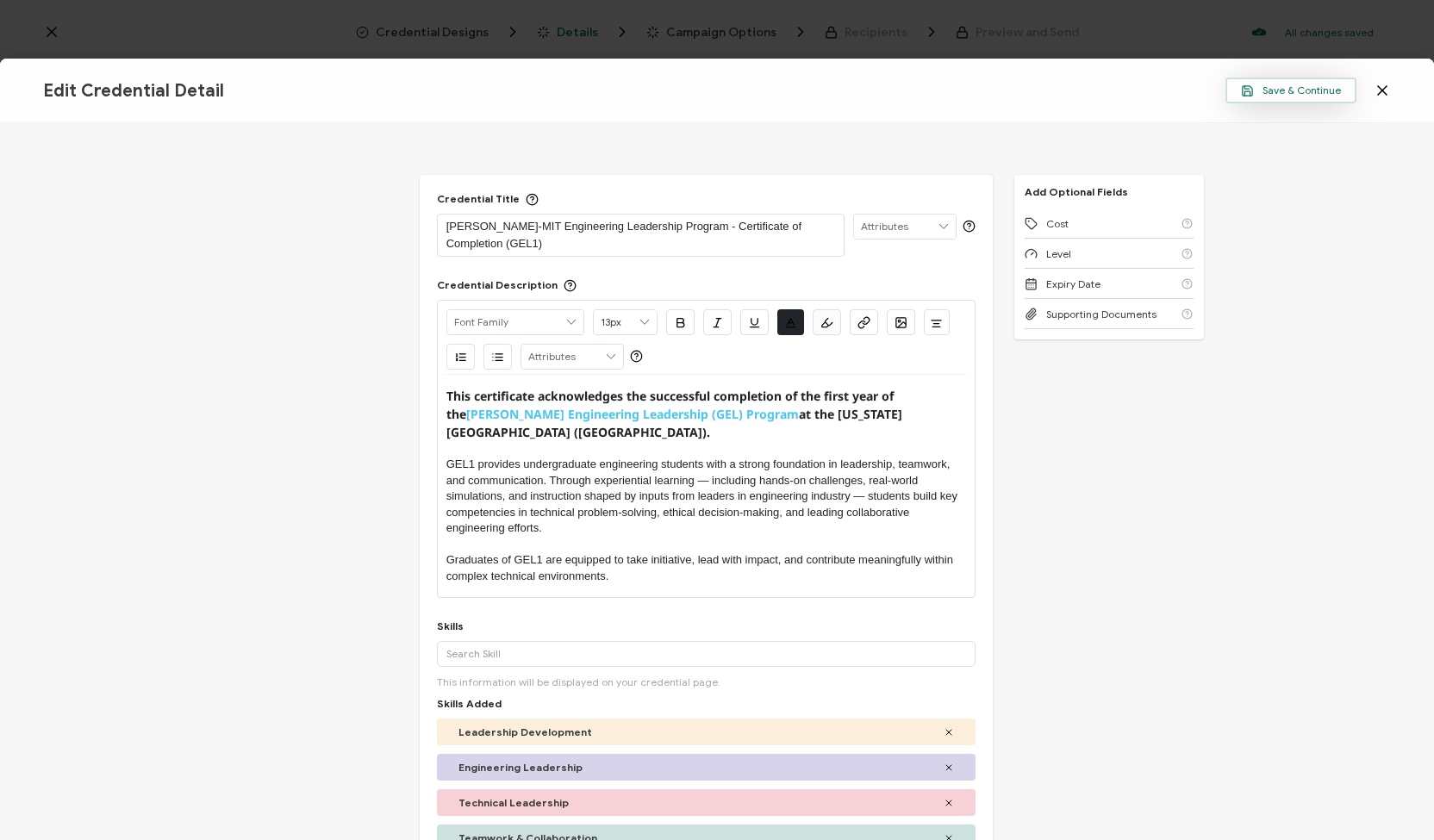
click at [1295, 99] on button "Save & Continue" at bounding box center [1291, 90] width 131 height 26
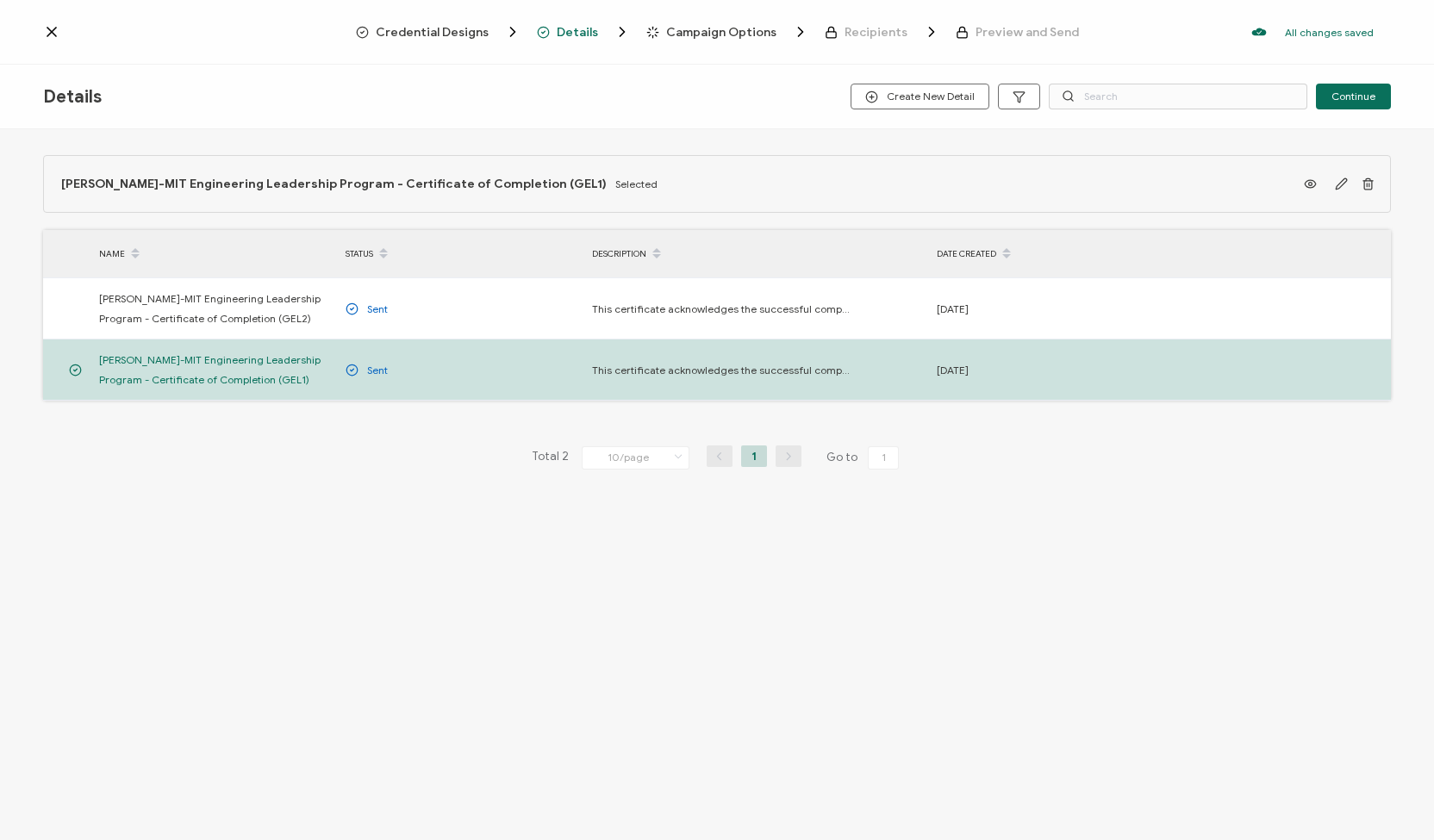
click at [699, 28] on span "Campaign Options" at bounding box center [721, 32] width 111 height 13
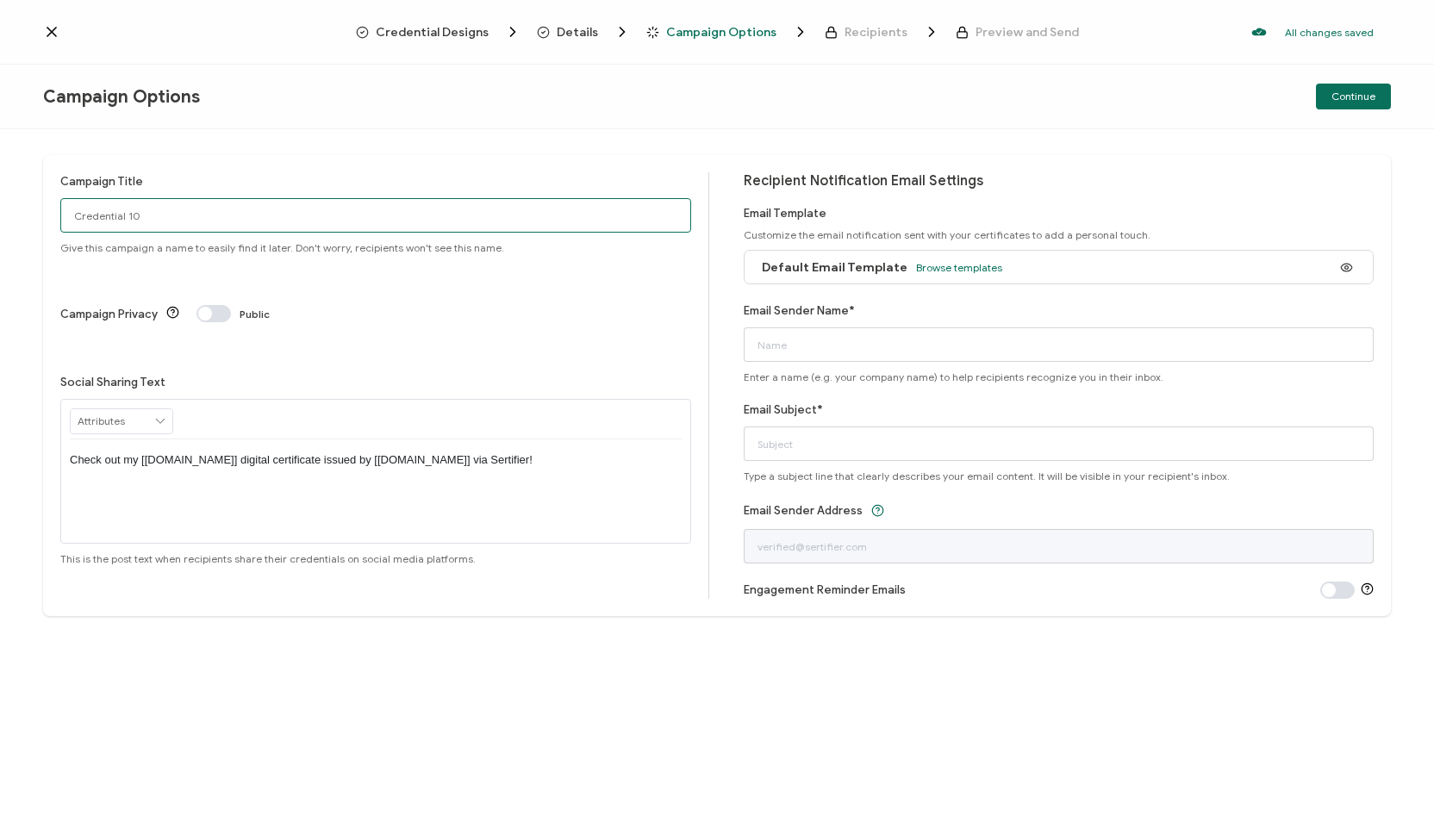
click at [250, 210] on input "Credential 10" at bounding box center [375, 215] width 631 height 34
drag, startPoint x: 250, startPoint y: 210, endPoint x: 60, endPoint y: 229, distance: 190.9
click at [60, 229] on input "Credential 10" at bounding box center [375, 215] width 631 height 34
type input "GEL1 Certificate of Completion (2023)"
click at [557, 439] on div "Check out my [[DOMAIN_NAME]] digital certificate issued by [[DOMAIN_NAME]] via …" at bounding box center [375, 490] width 612 height 103
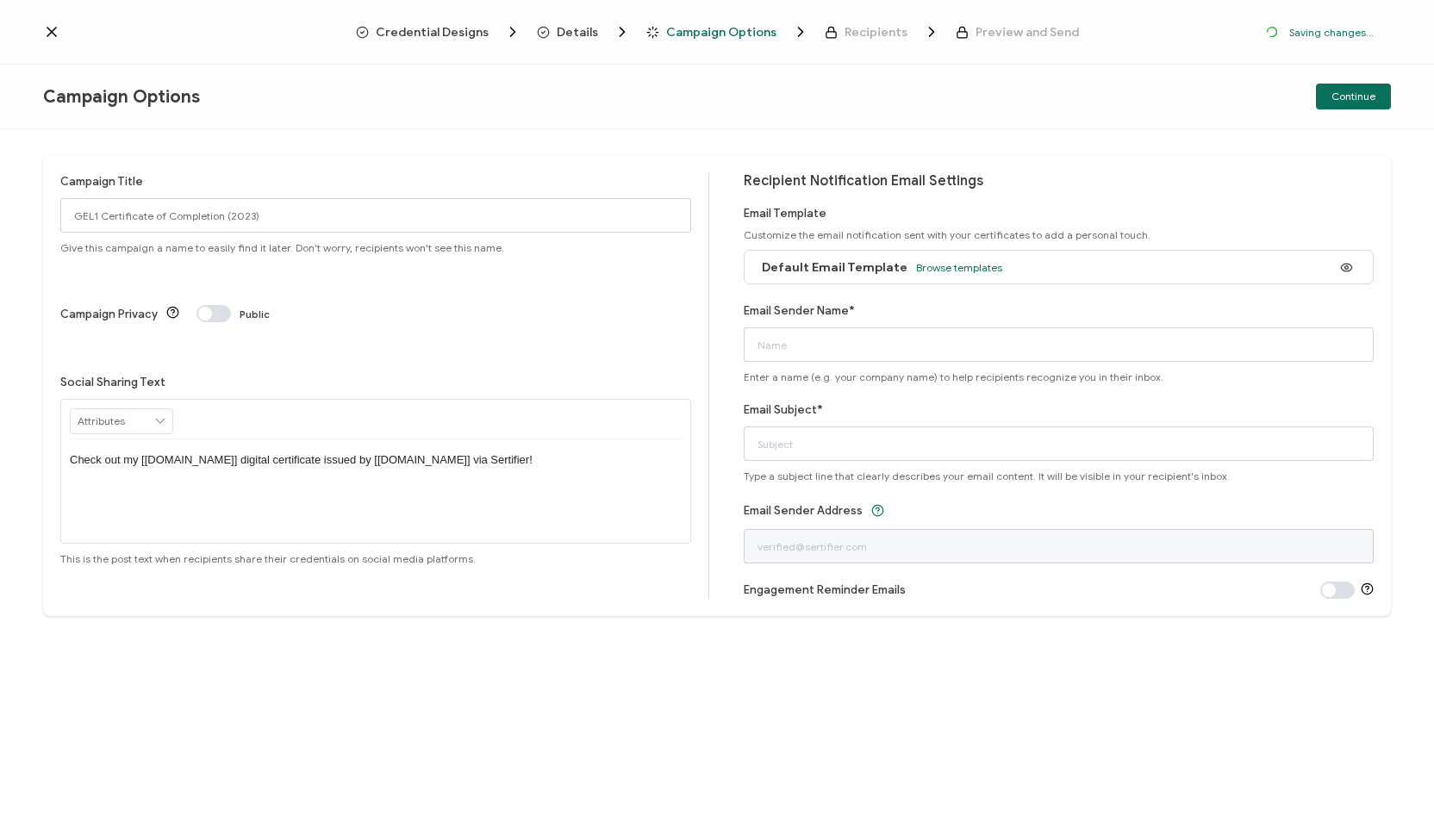
click at [962, 258] on div "Default Email Template Browse templates" at bounding box center [878, 267] width 250 height 39
click at [962, 266] on span "Browse templates" at bounding box center [959, 267] width 86 height 13
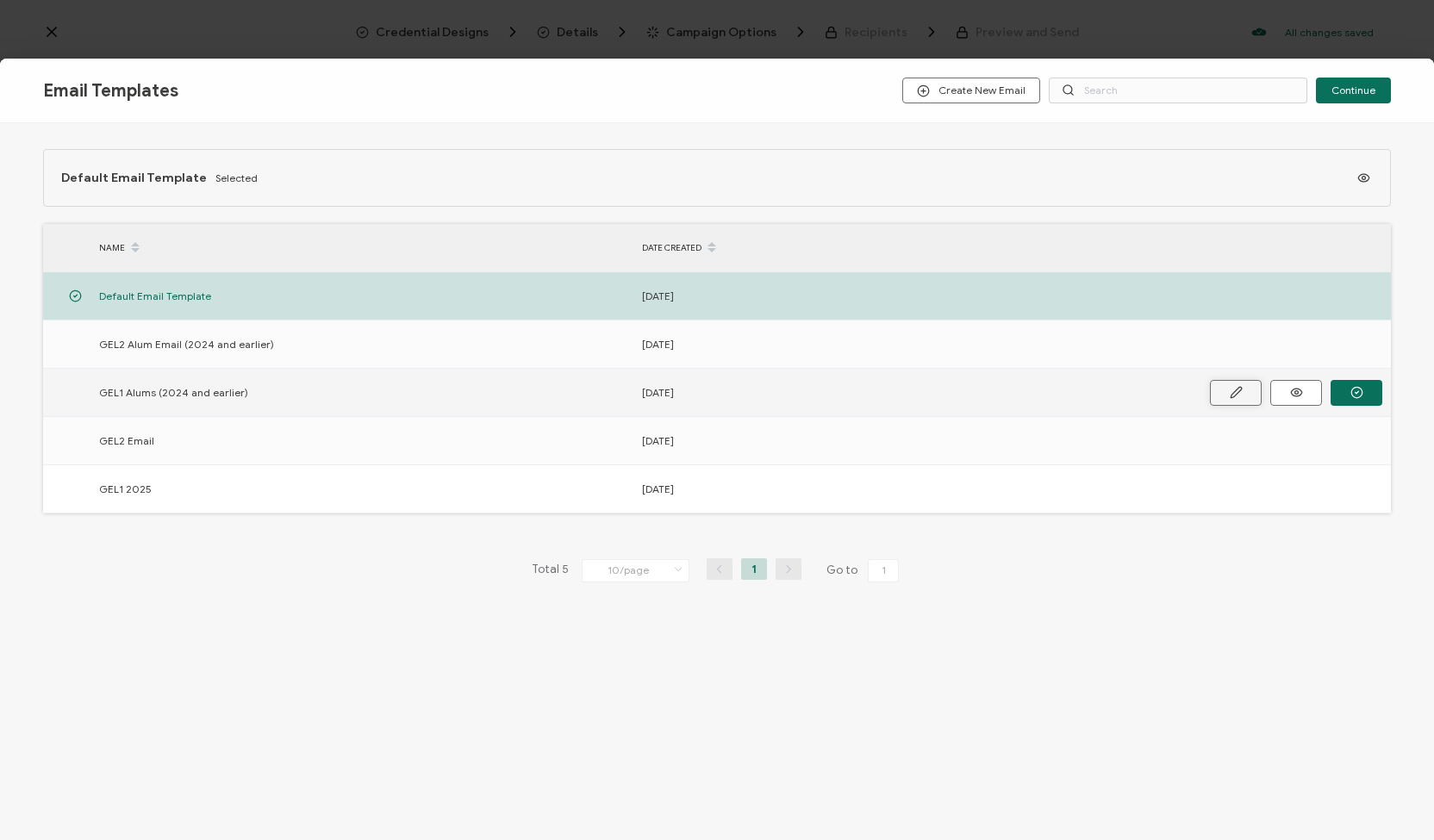
click at [1236, 394] on icon at bounding box center [1236, 392] width 13 height 13
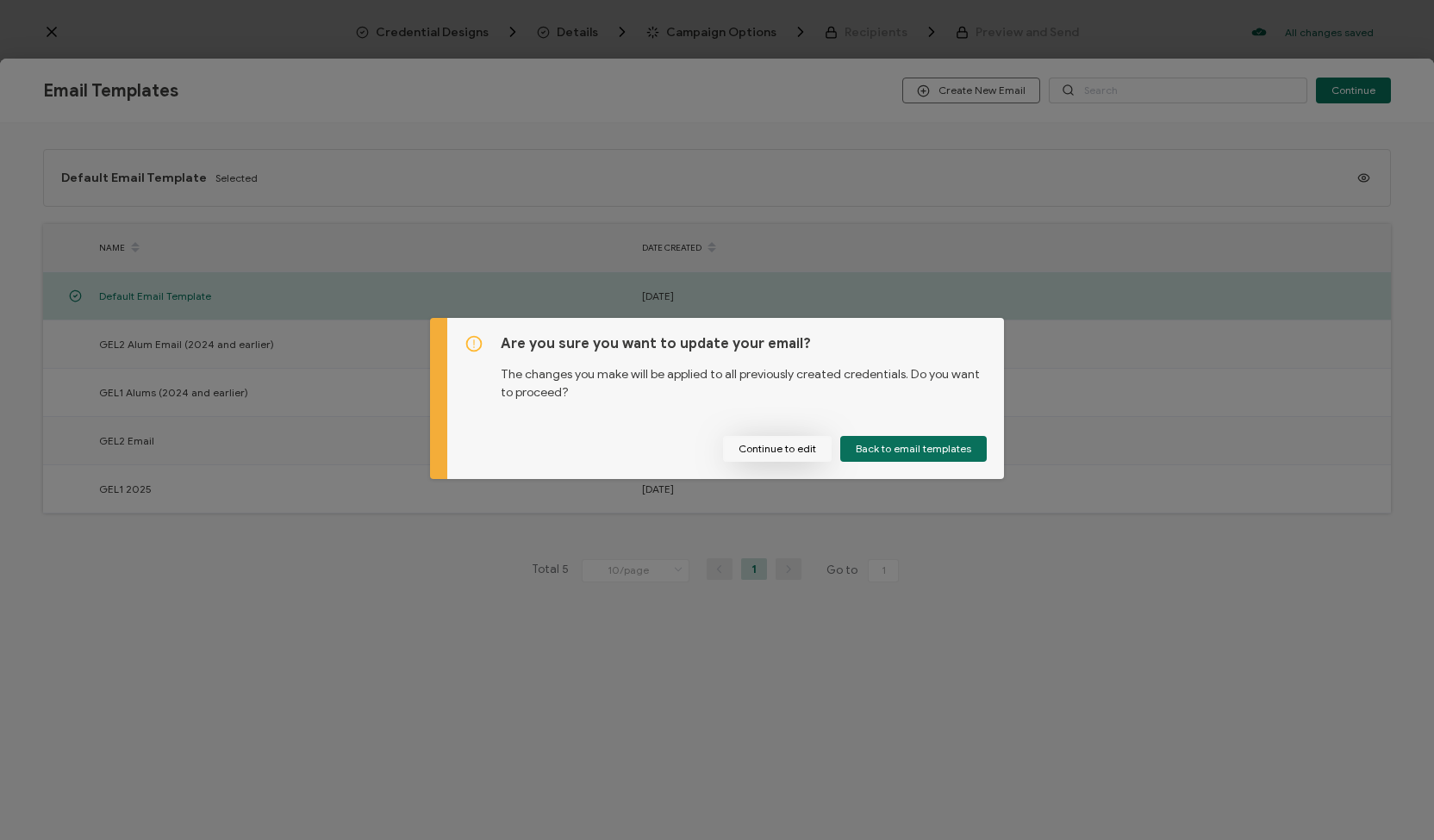
click at [776, 445] on button "Continue to edit" at bounding box center [777, 448] width 109 height 26
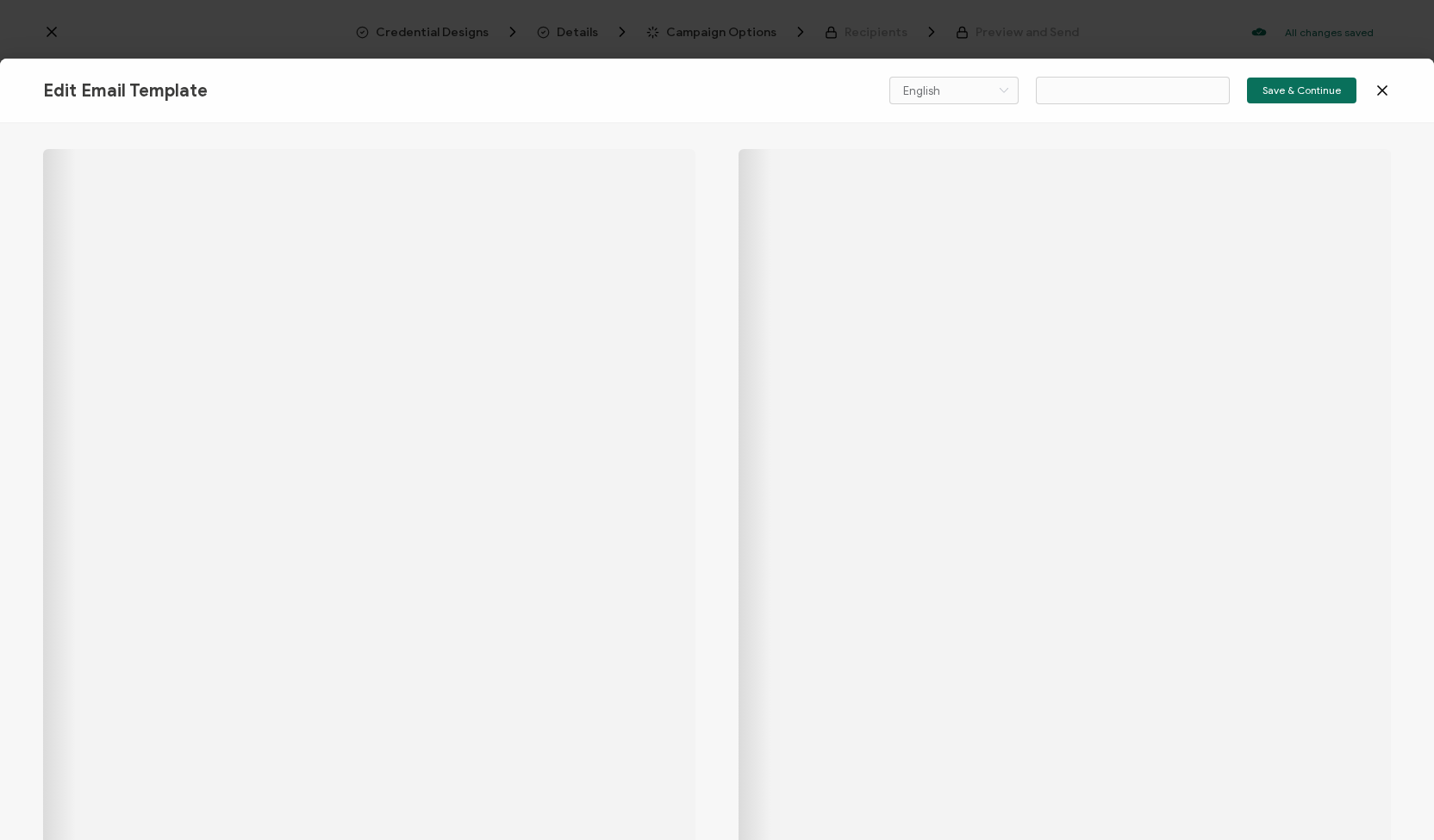
type input "GEL1 Alums (2024 and earlier)"
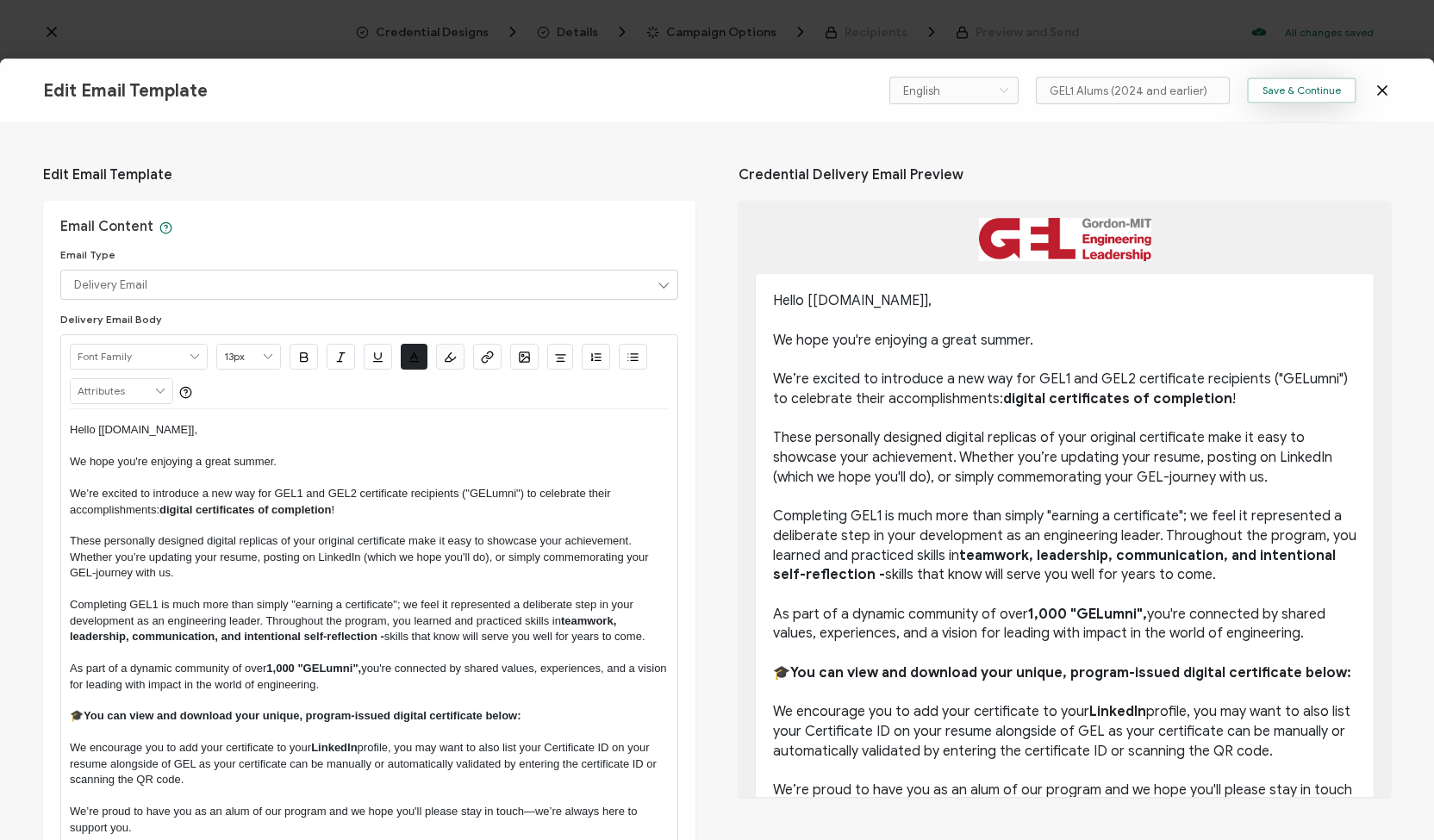
click at [1281, 98] on button "Save & Continue" at bounding box center [1302, 90] width 110 height 26
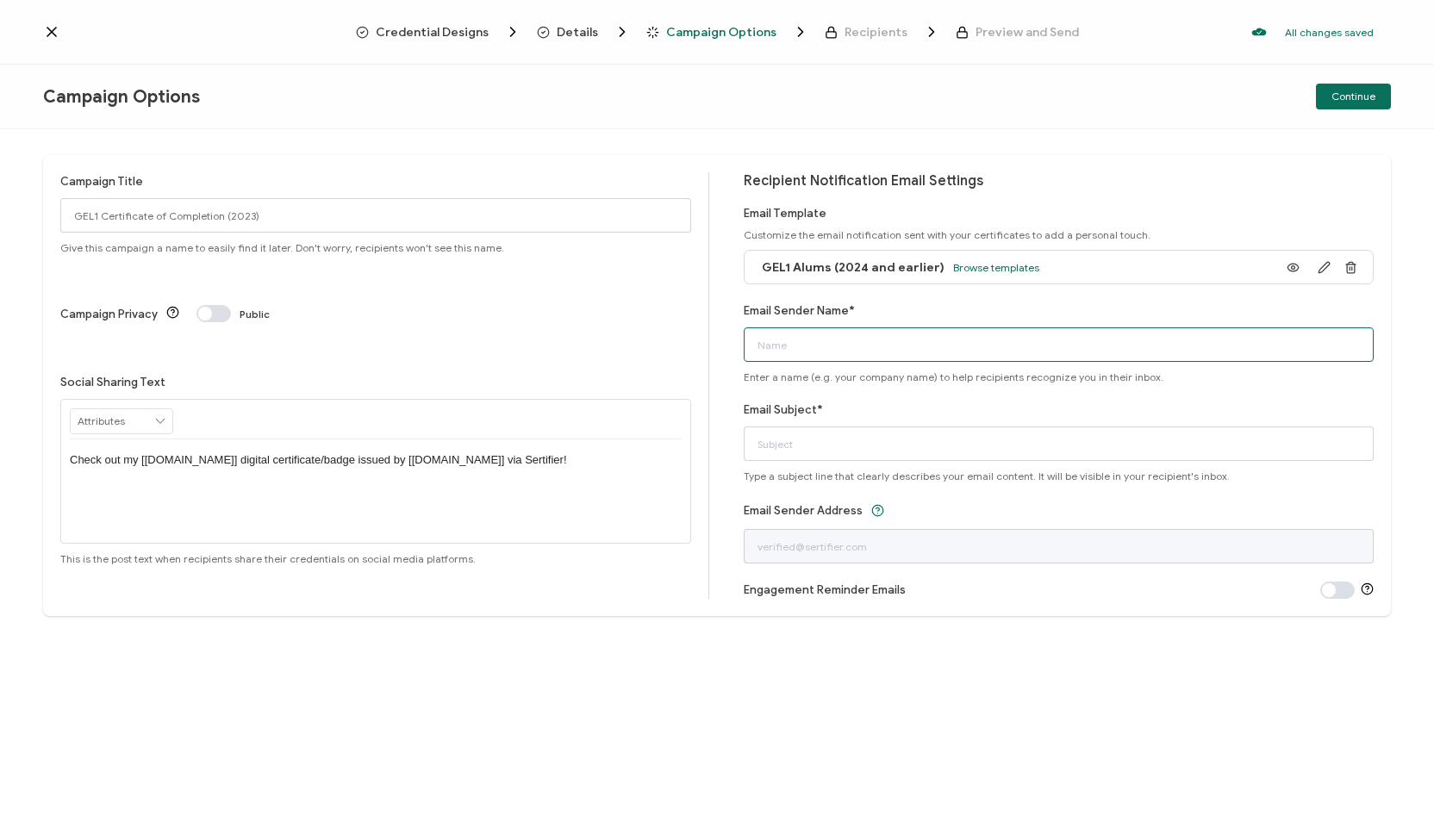
click at [844, 355] on input "Email Sender Name*" at bounding box center [1059, 344] width 631 height 34
type input "[EMAIL_ADDRESS][DOMAIN_NAME]"
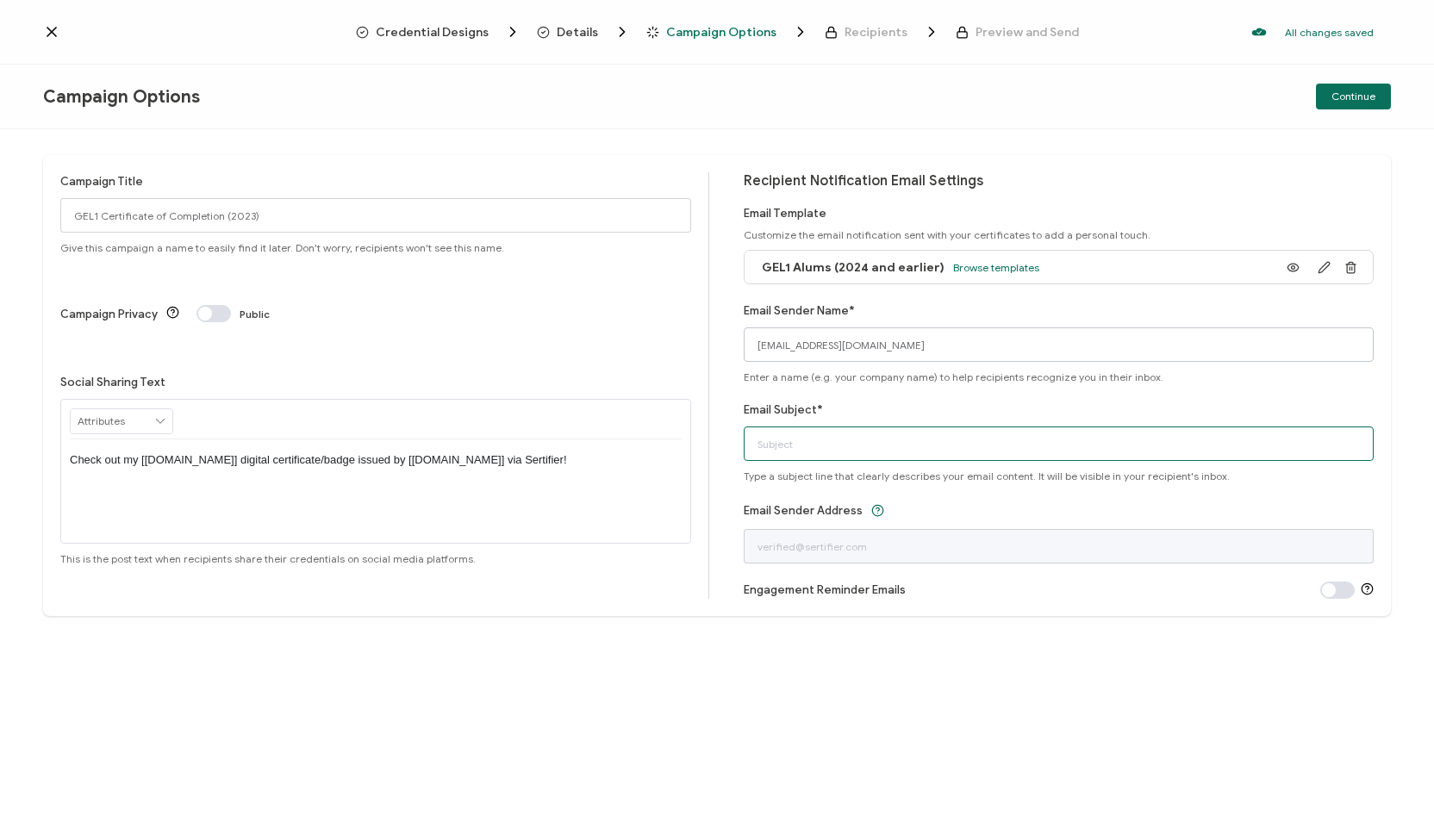
type input "[EMAIL_ADDRESS][DOMAIN_NAME]"
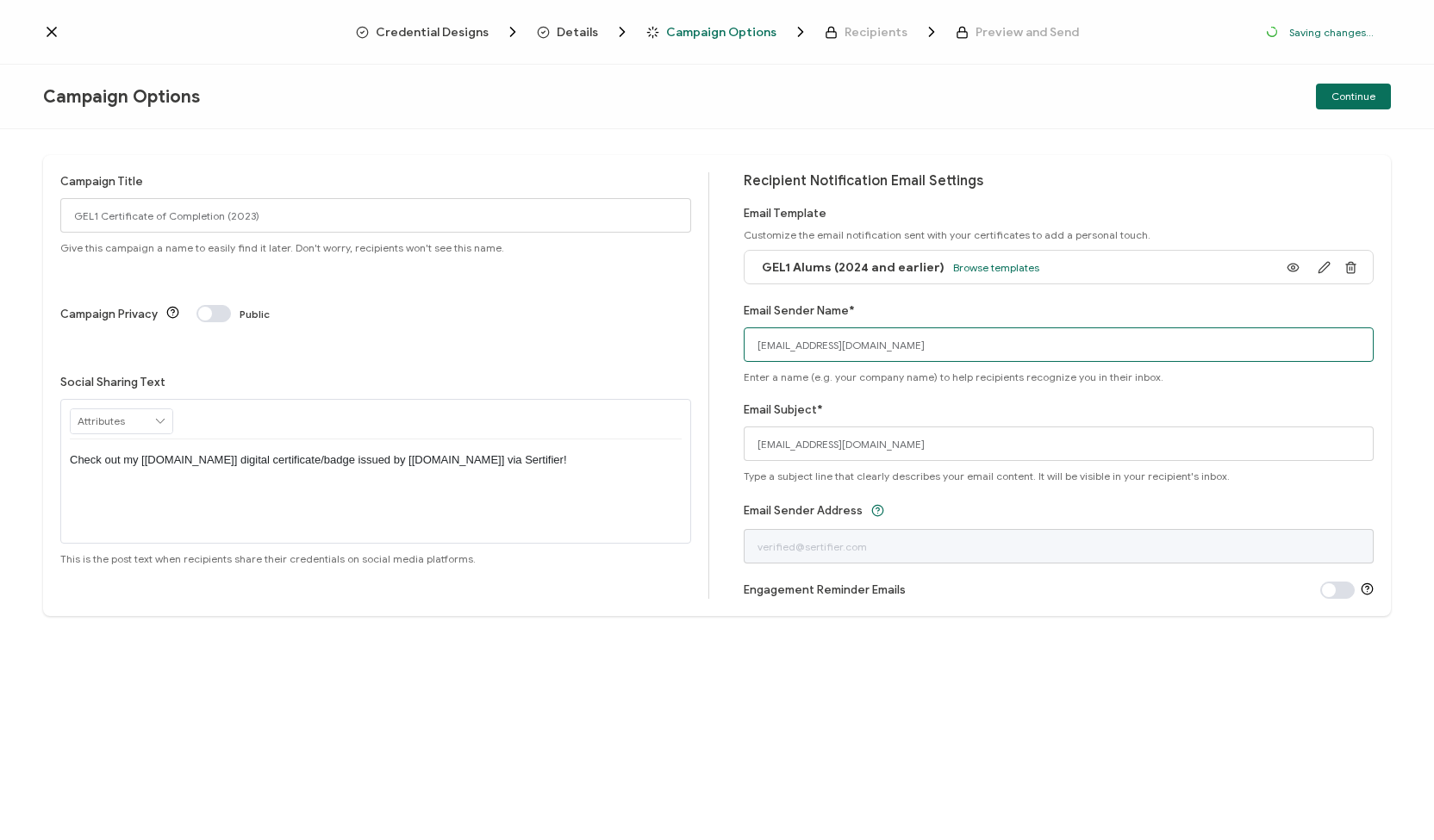
drag, startPoint x: 855, startPoint y: 345, endPoint x: 728, endPoint y: 347, distance: 127.0
click at [728, 347] on div "Campaign Title GEL1 Certificate of Completion (2023) Give this campaign a name …" at bounding box center [717, 386] width 1348 height 461
type input "[PERSON_NAME]-MIT Engineering Leadership Program"
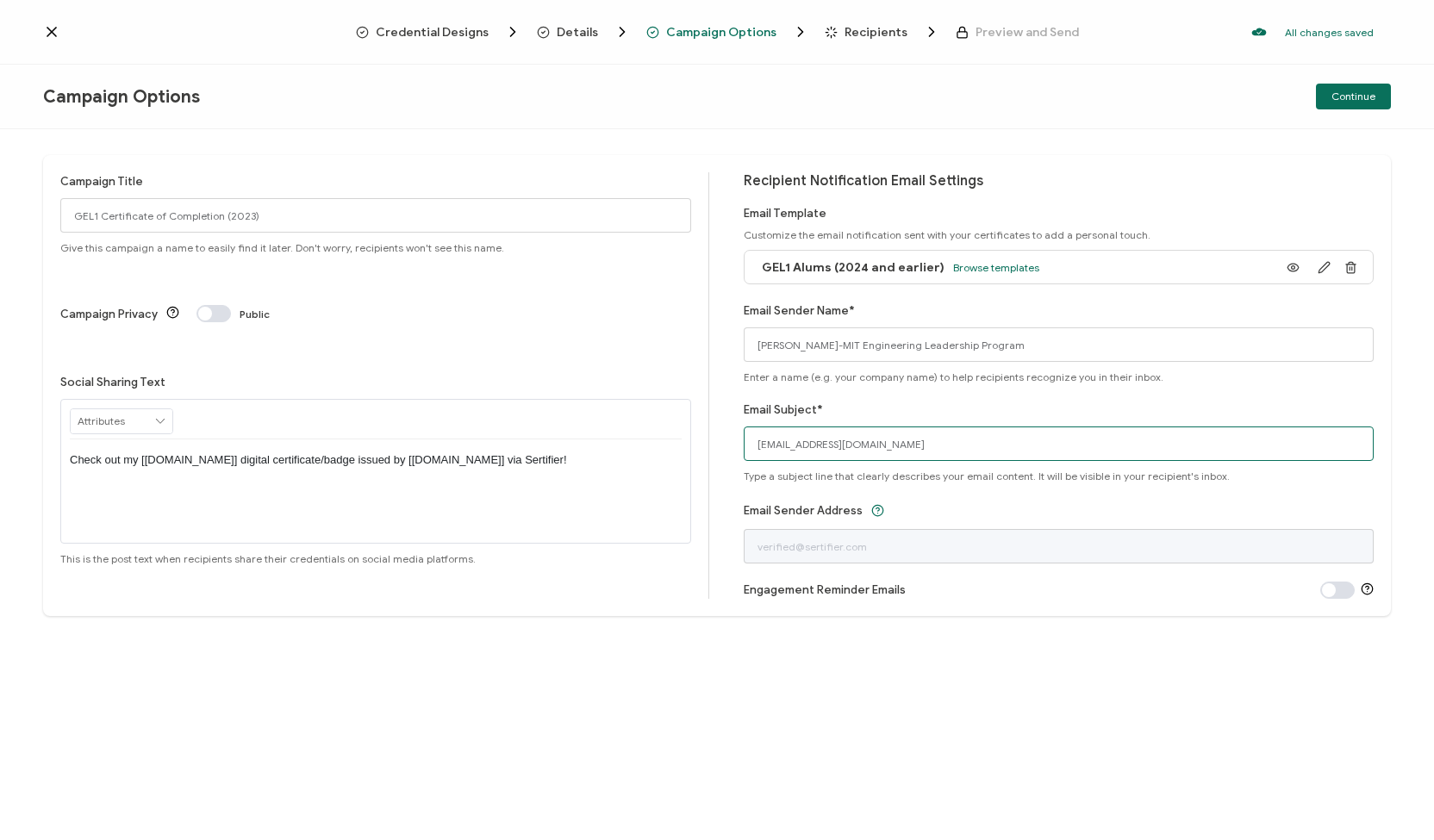
click at [855, 452] on input "[EMAIL_ADDRESS][DOMAIN_NAME]" at bounding box center [1059, 443] width 631 height 34
drag, startPoint x: 855, startPoint y: 447, endPoint x: 692, endPoint y: 448, distance: 163.0
click at [692, 448] on div "Campaign Title GEL1 Certificate of Completion (2023) Give this campaign a name …" at bounding box center [717, 386] width 1348 height 461
type input "Your [digital] GEL Certificate of Engineering Leadership"
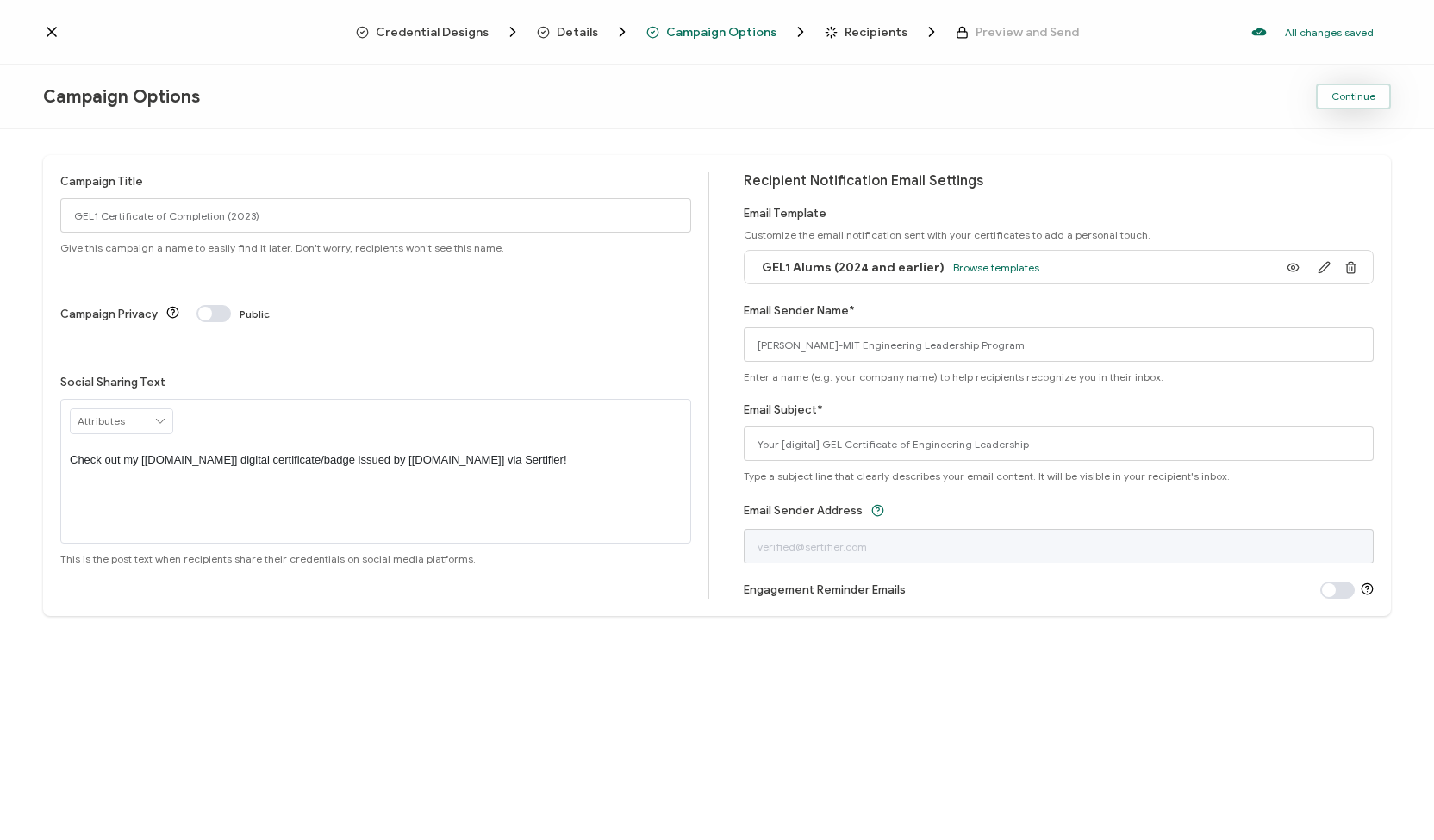
click at [1353, 98] on span "Continue" at bounding box center [1354, 96] width 44 height 10
